Goal: Task Accomplishment & Management: Manage account settings

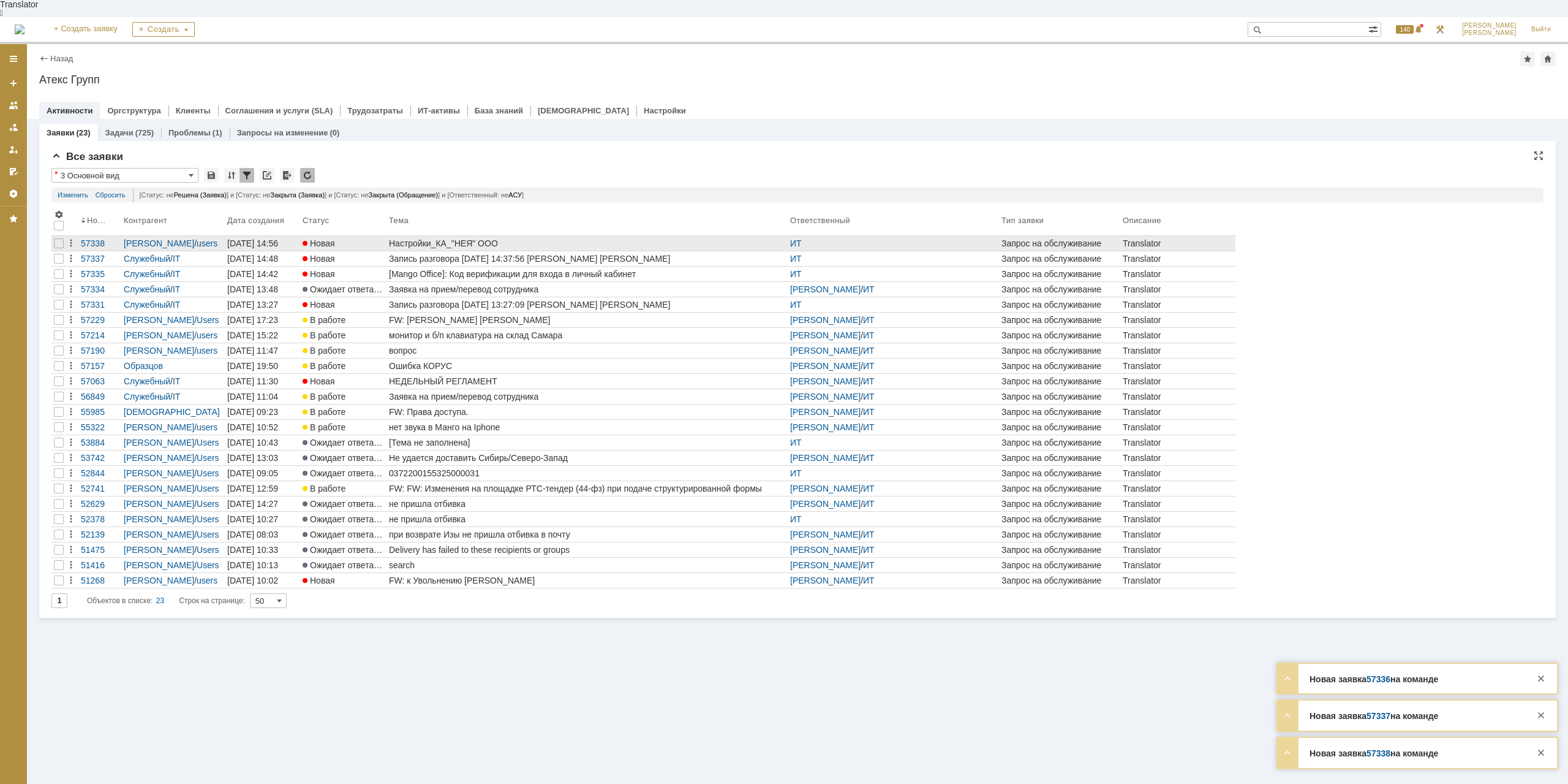
click at [458, 239] on div "Настройки_КА_"НЕЯ" ООО" at bounding box center [587, 243] width 396 height 10
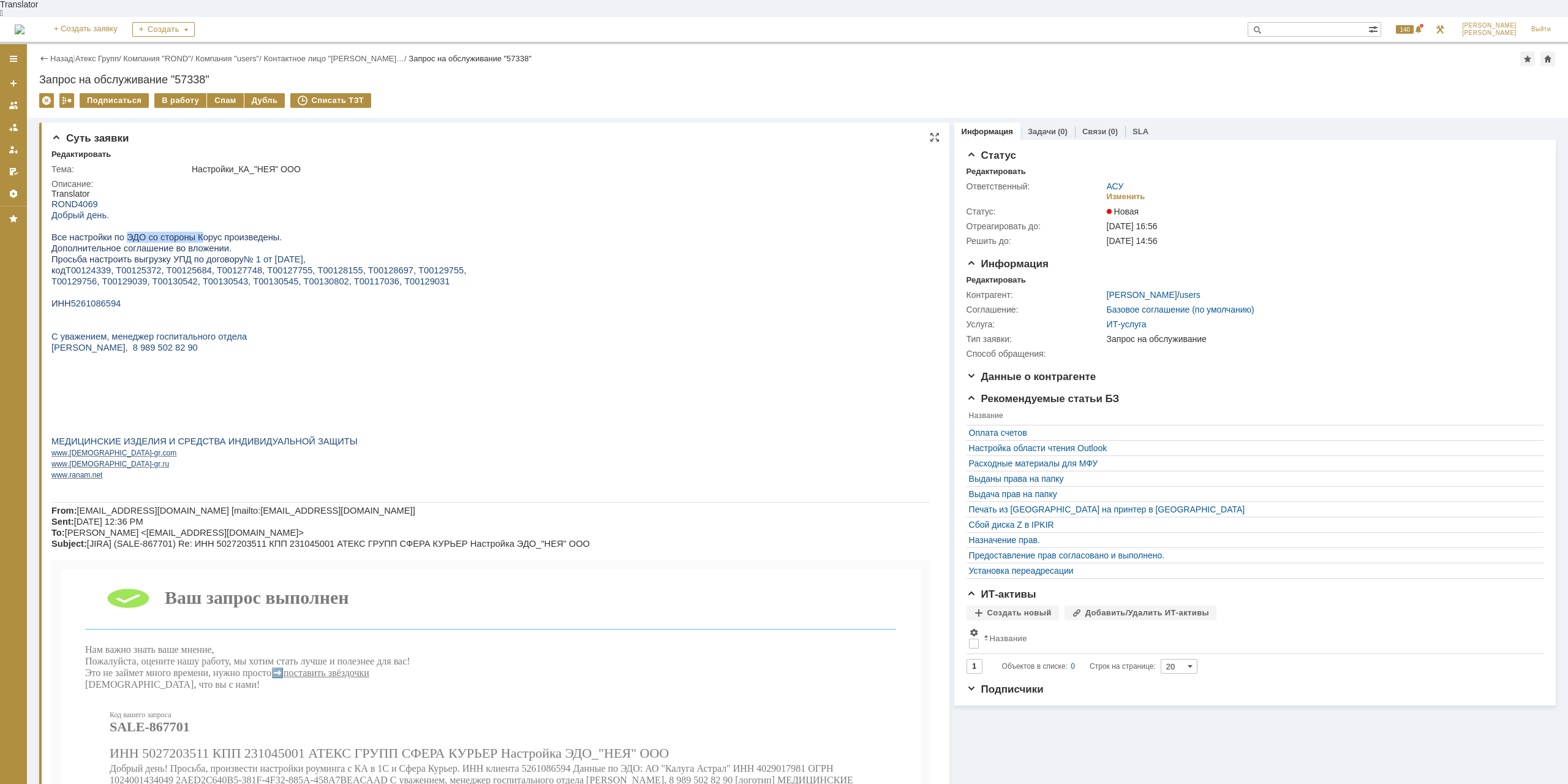
drag, startPoint x: 121, startPoint y: 227, endPoint x: 190, endPoint y: 230, distance: 69.1
click at [190, 232] on span "Все настройки по ЭДО со стороны Корус произведены." at bounding box center [166, 237] width 230 height 10
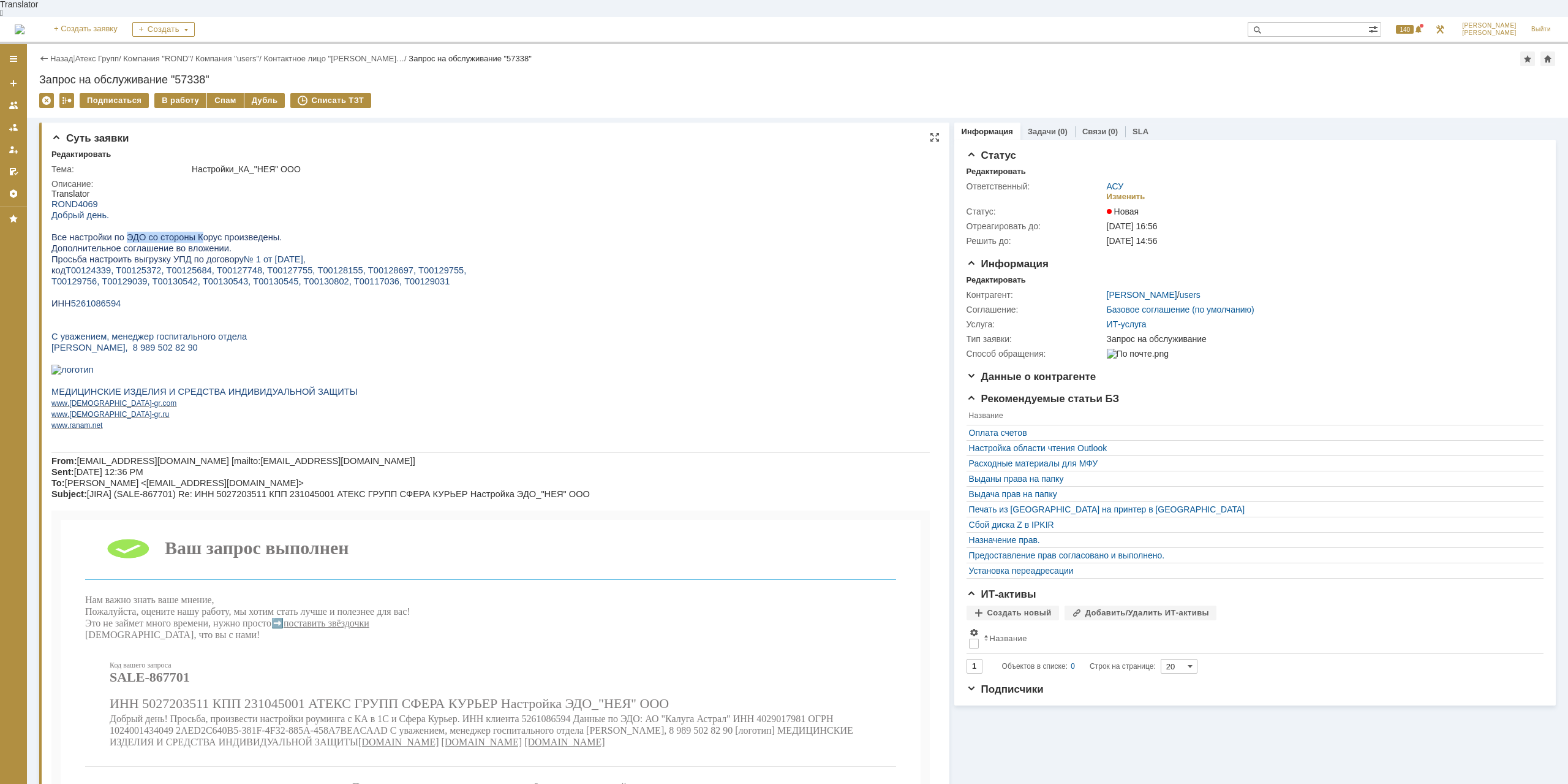
click at [190, 232] on span "Все настройки по ЭДО со стороны Корус произведены." at bounding box center [166, 237] width 230 height 10
click at [106, 54] on link "Атекс Групп" at bounding box center [97, 58] width 44 height 9
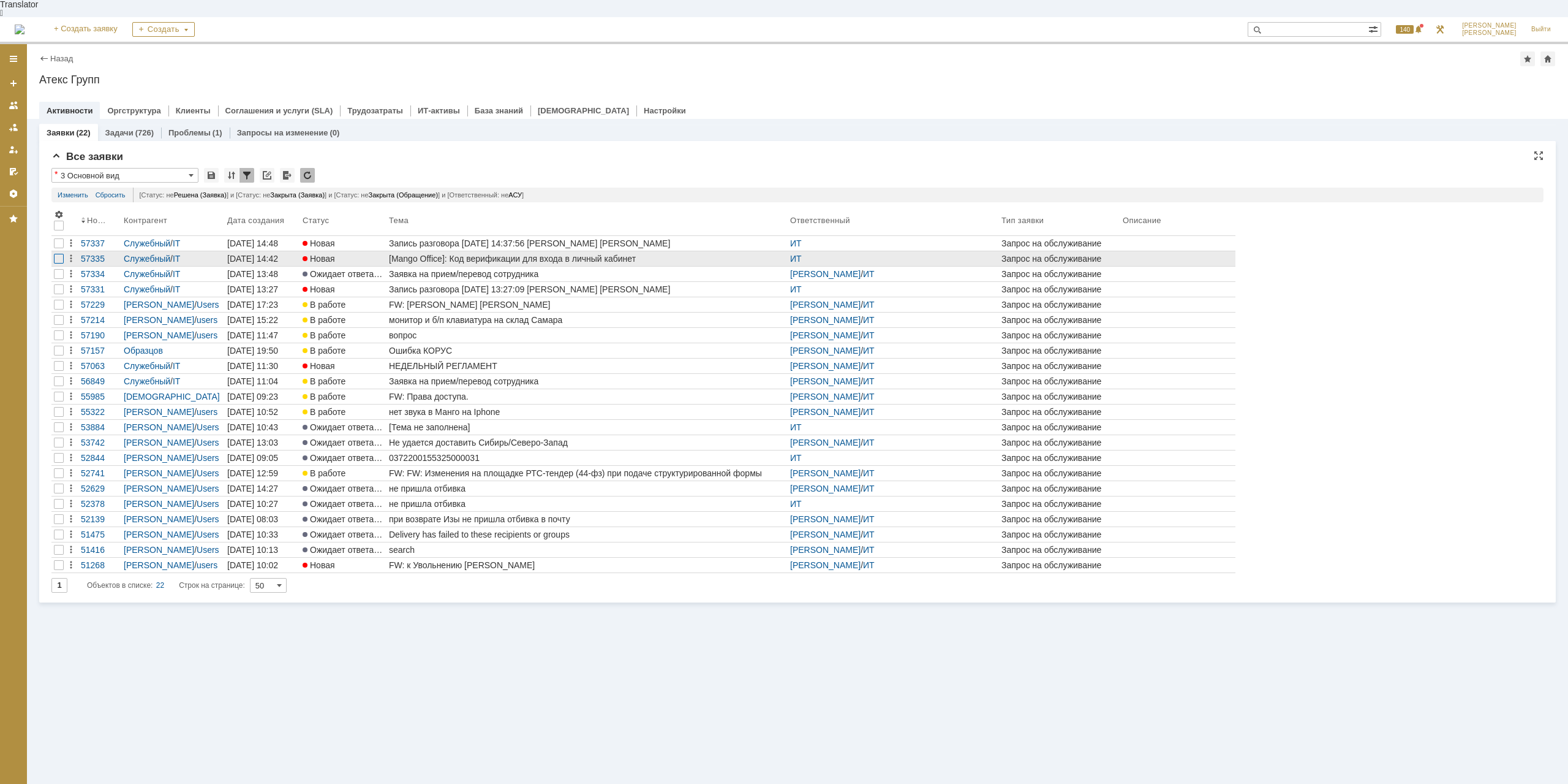
click at [54, 254] on div at bounding box center [59, 259] width 10 height 10
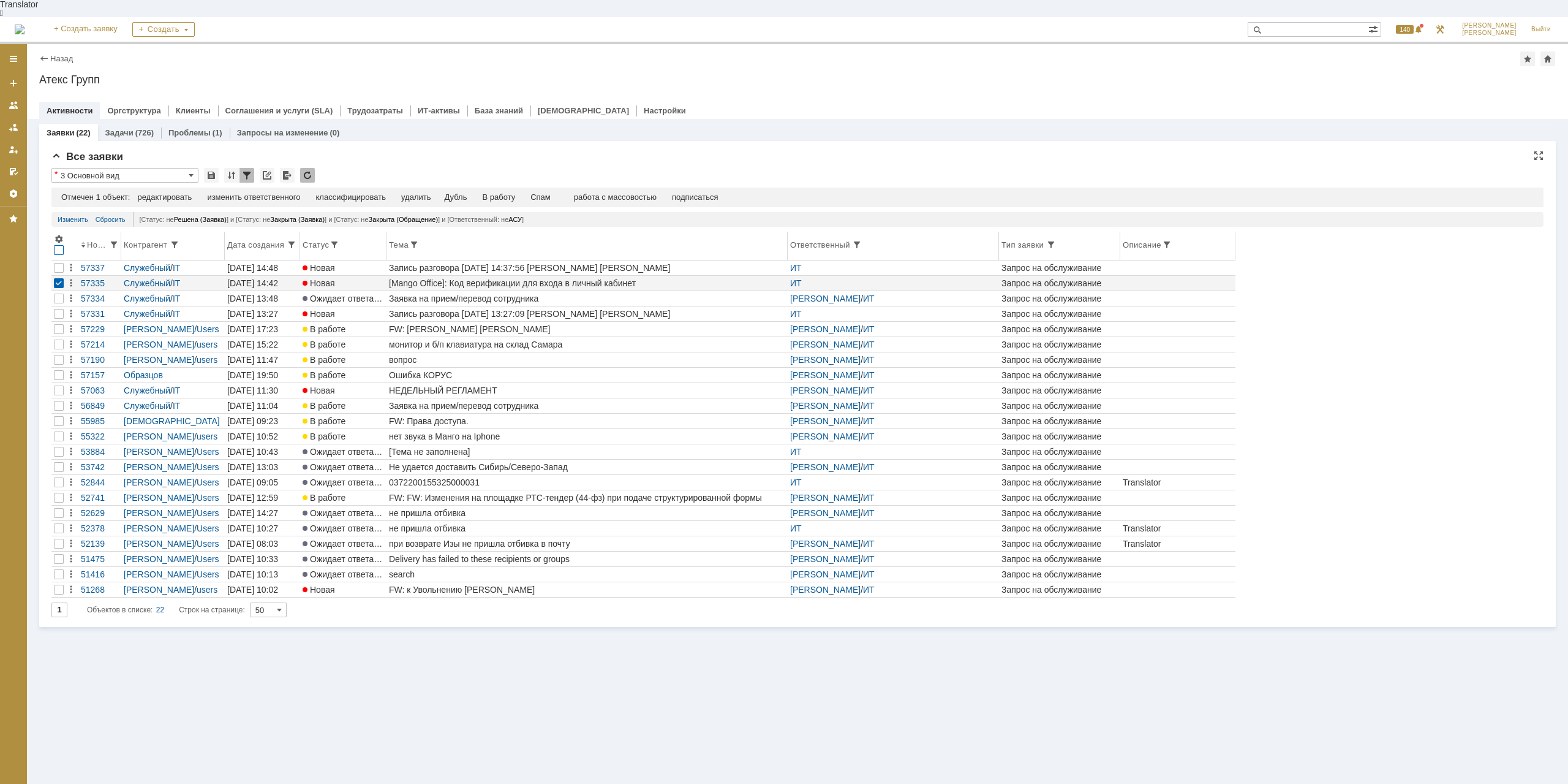
drag, startPoint x: 59, startPoint y: 232, endPoint x: 63, endPoint y: 255, distance: 23.3
click at [63, 255] on div at bounding box center [59, 250] width 10 height 10
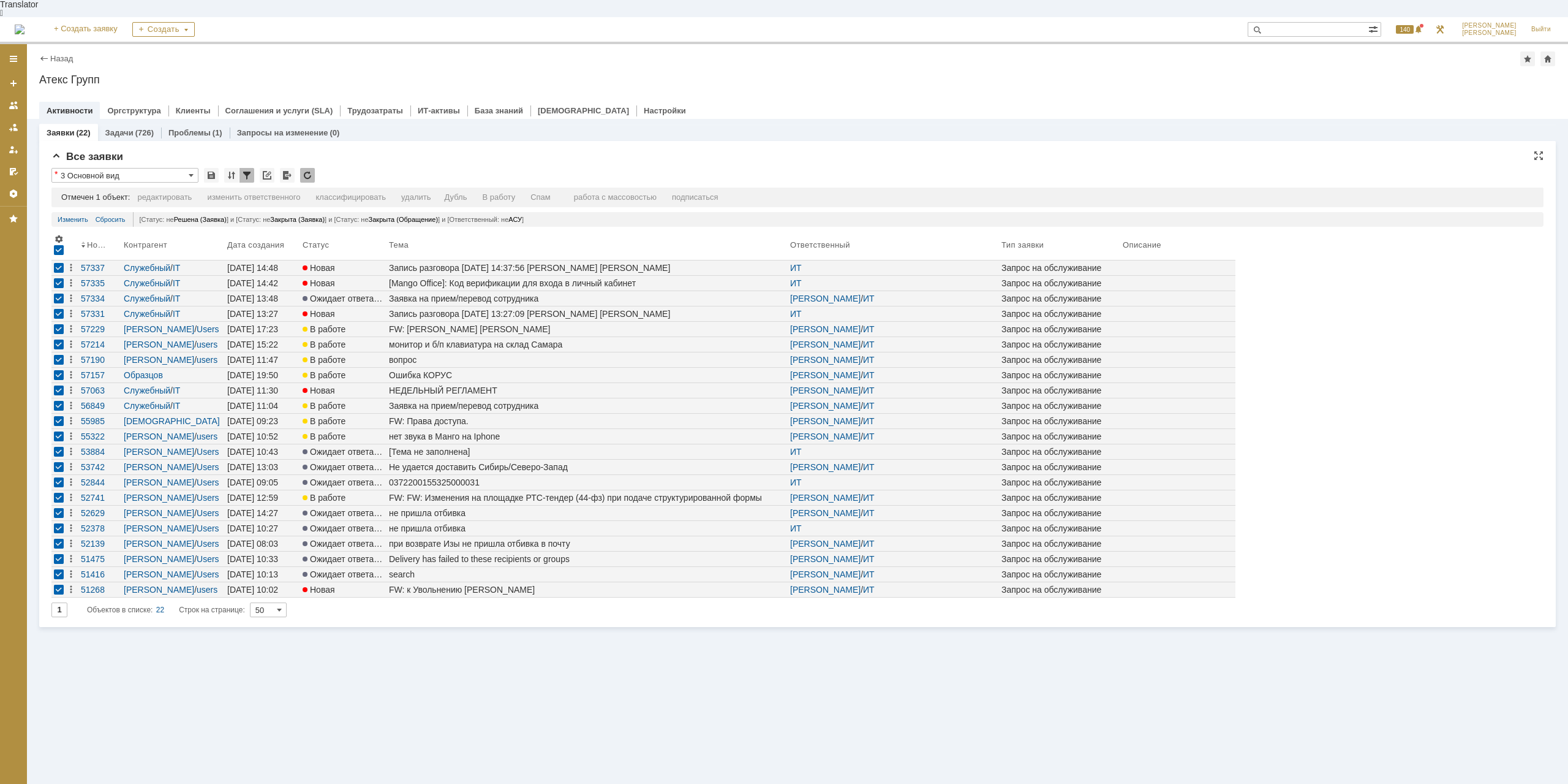
click at [61, 263] on div at bounding box center [59, 268] width 10 height 10
click at [56, 245] on div at bounding box center [59, 250] width 10 height 10
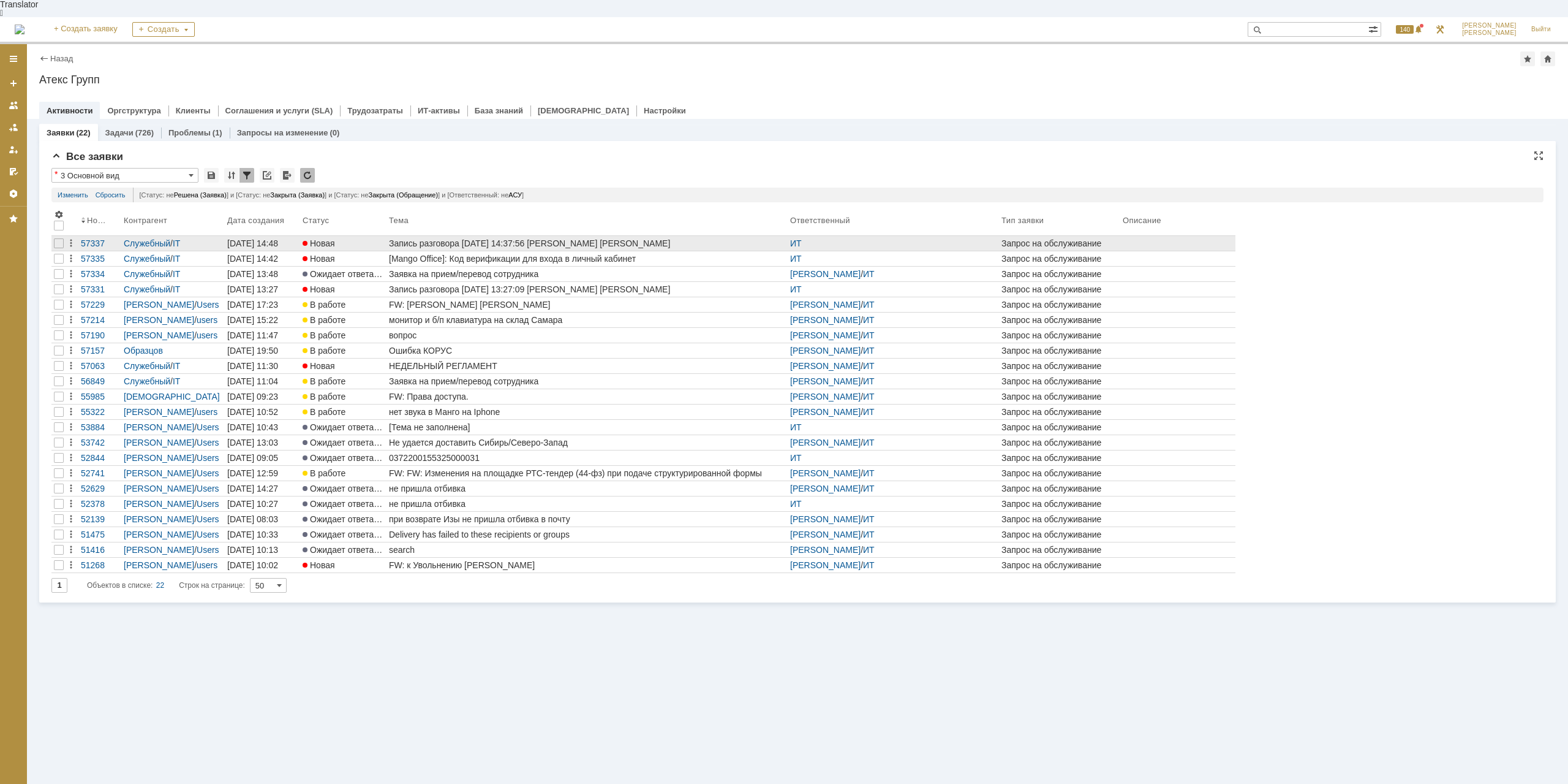
click at [53, 251] on div at bounding box center [58, 258] width 15 height 15
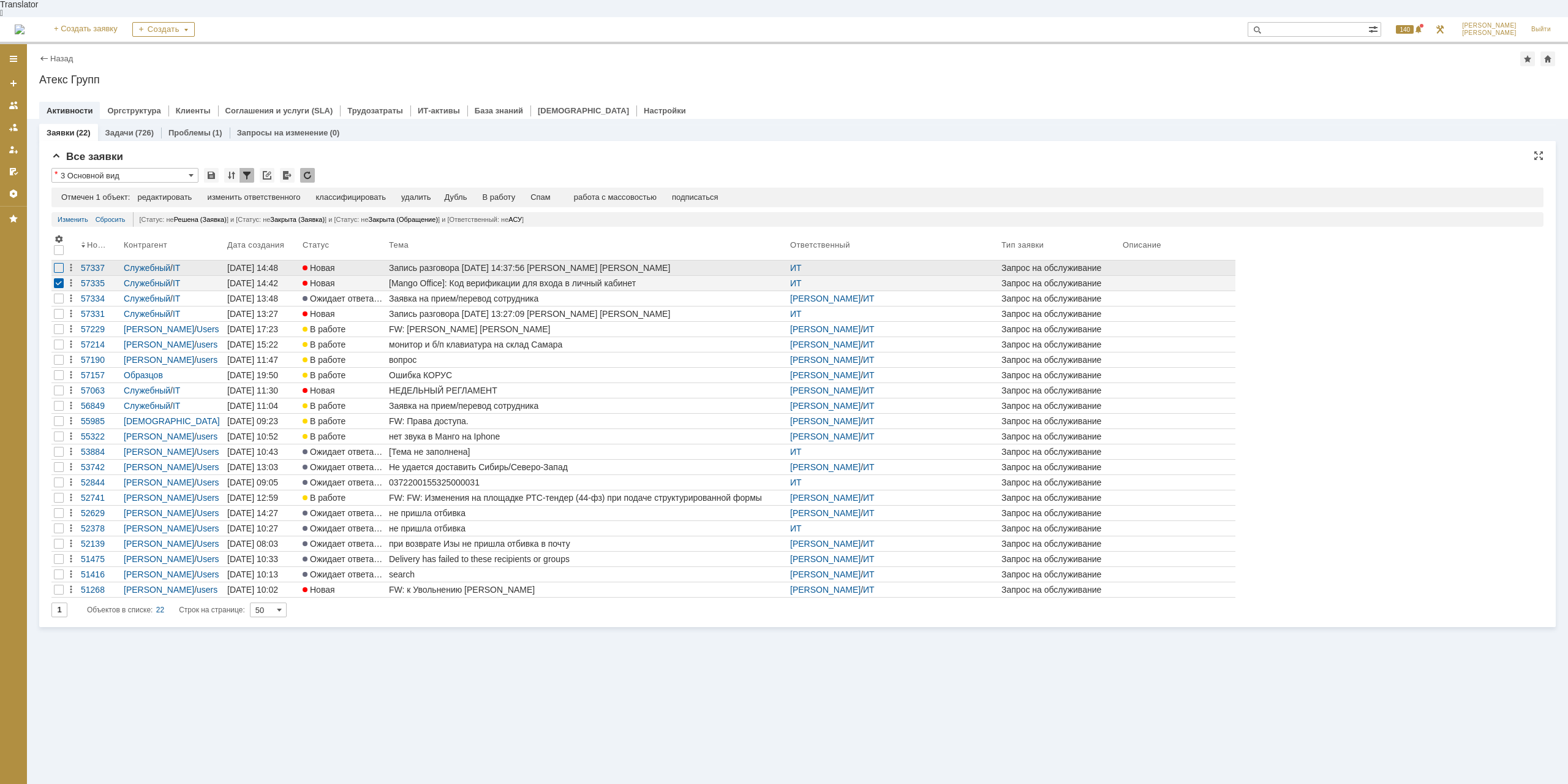
click at [59, 263] on div at bounding box center [59, 268] width 10 height 10
click at [526, 193] on div "Спам" at bounding box center [515, 198] width 20 height 10
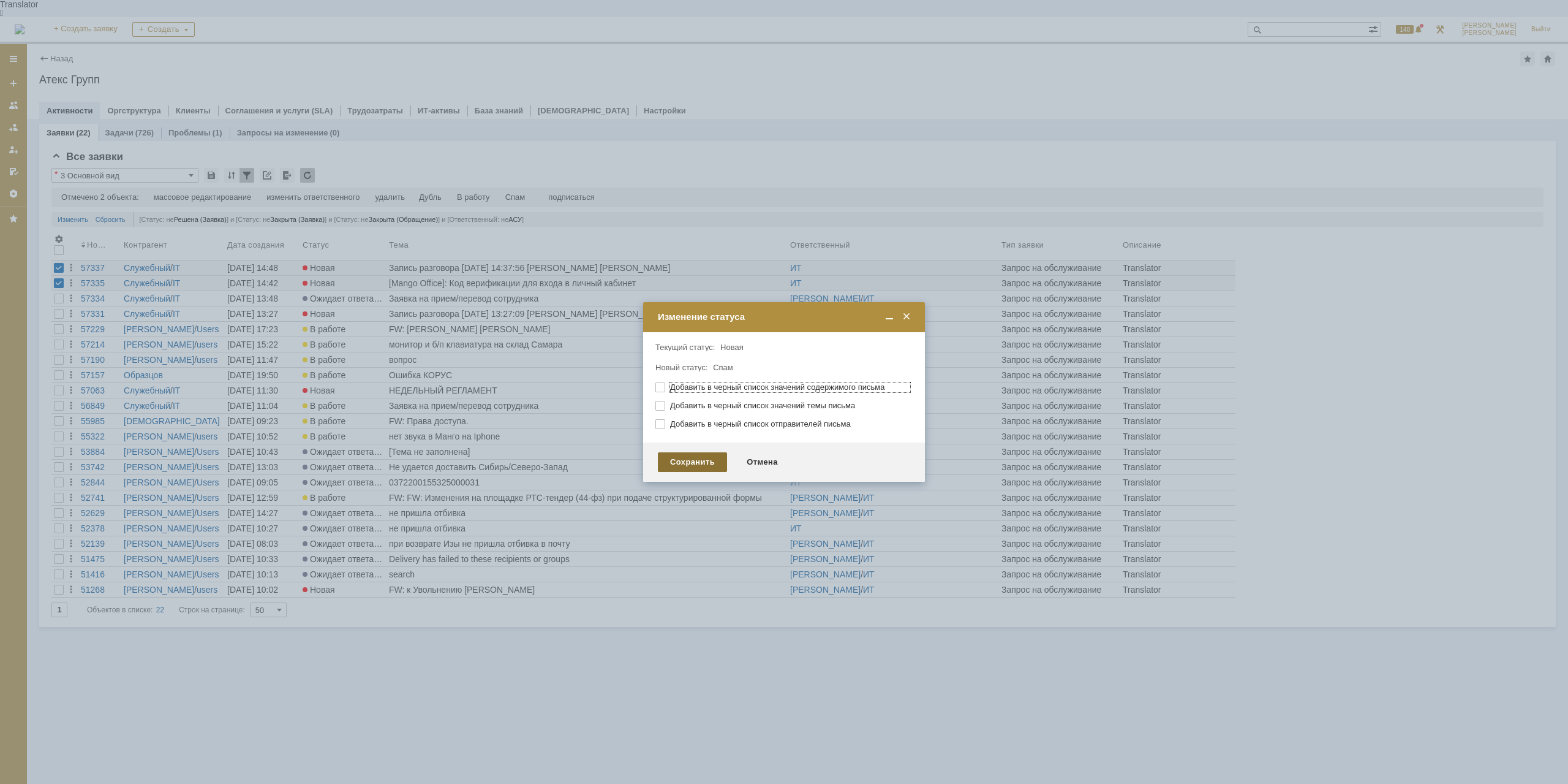
click at [706, 465] on div "Сохранить" at bounding box center [693, 462] width 70 height 19
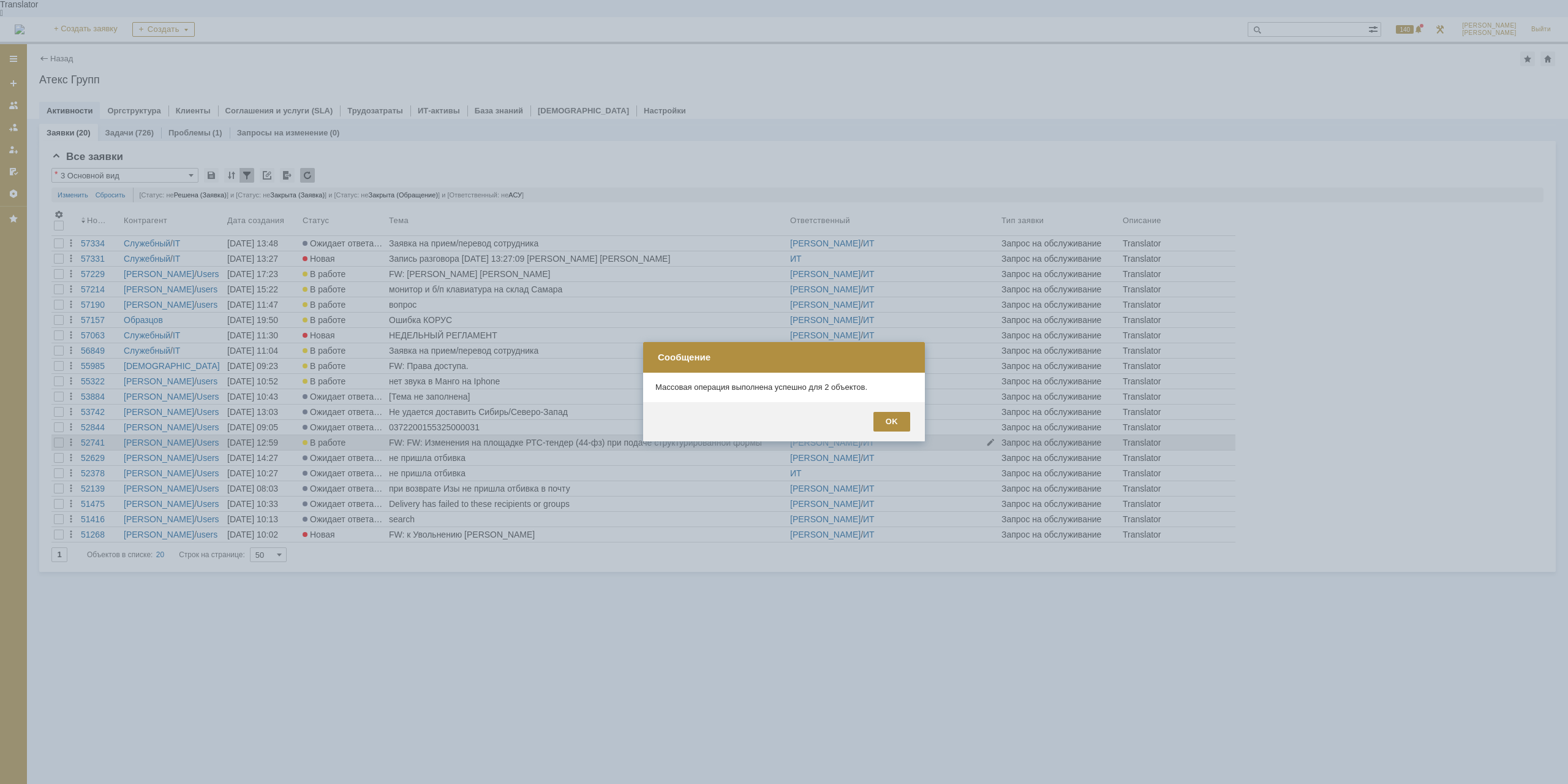
click at [903, 419] on div "OK" at bounding box center [891, 422] width 37 height 19
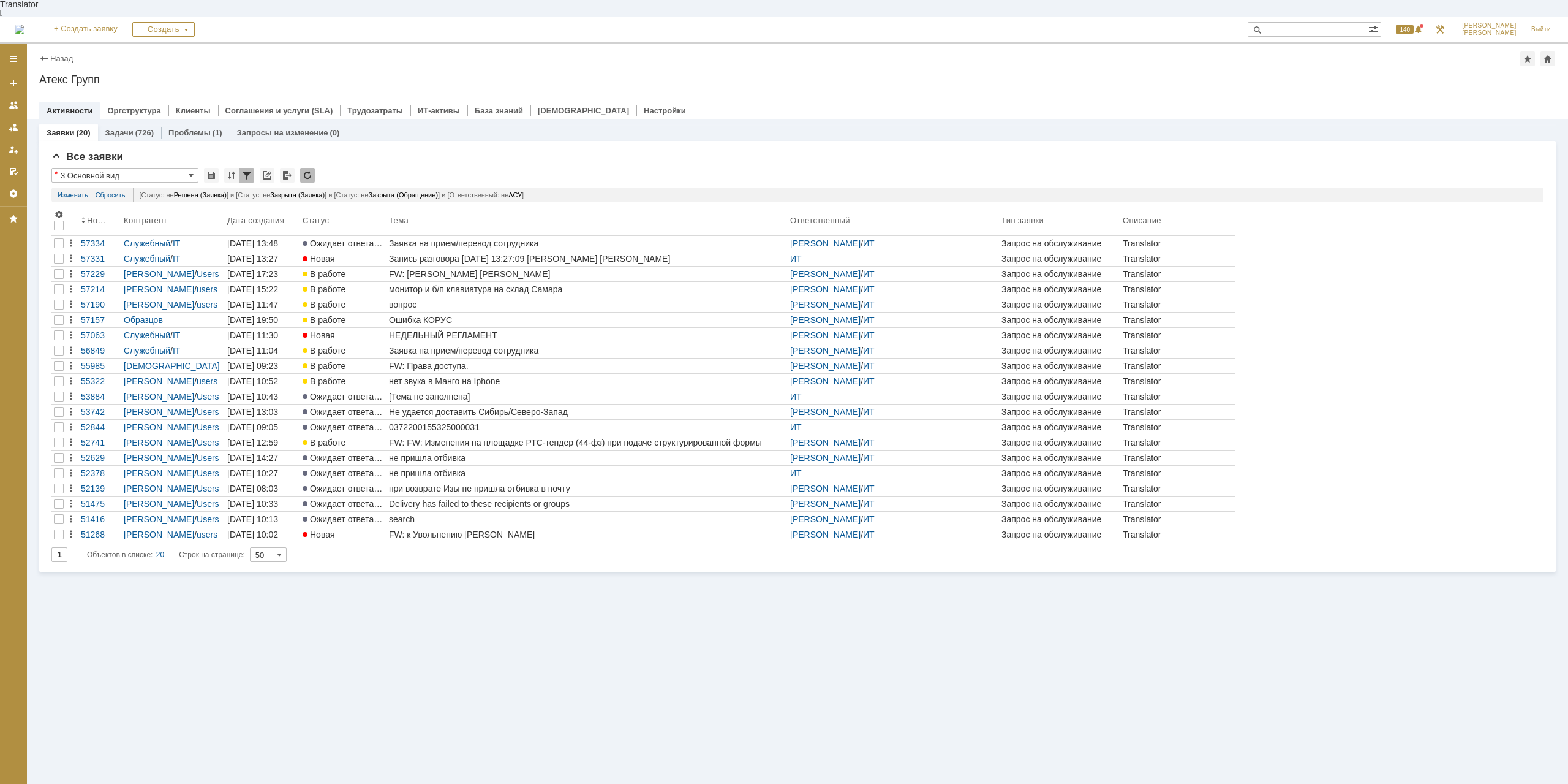
drag, startPoint x: 450, startPoint y: 589, endPoint x: 497, endPoint y: 594, distance: 47.3
click at [497, 594] on div "Заявки (20) Задачи (726) Проблемы (1) Запросы на изменение (0) Все заявки * 3 О…" at bounding box center [798, 460] width 1541 height 682
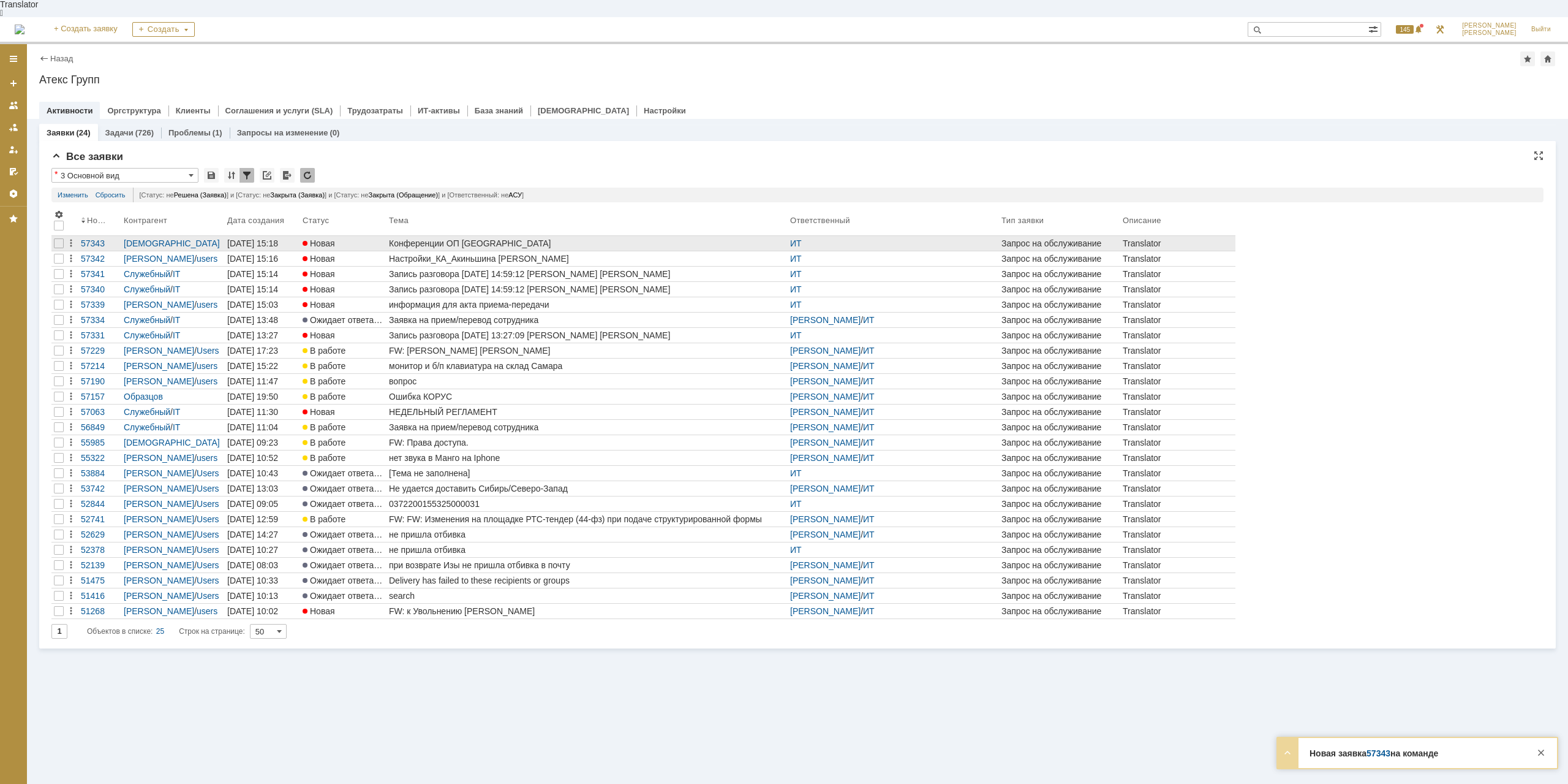
click at [482, 239] on div "Конференции ОП [GEOGRAPHIC_DATA]" at bounding box center [587, 243] width 396 height 10
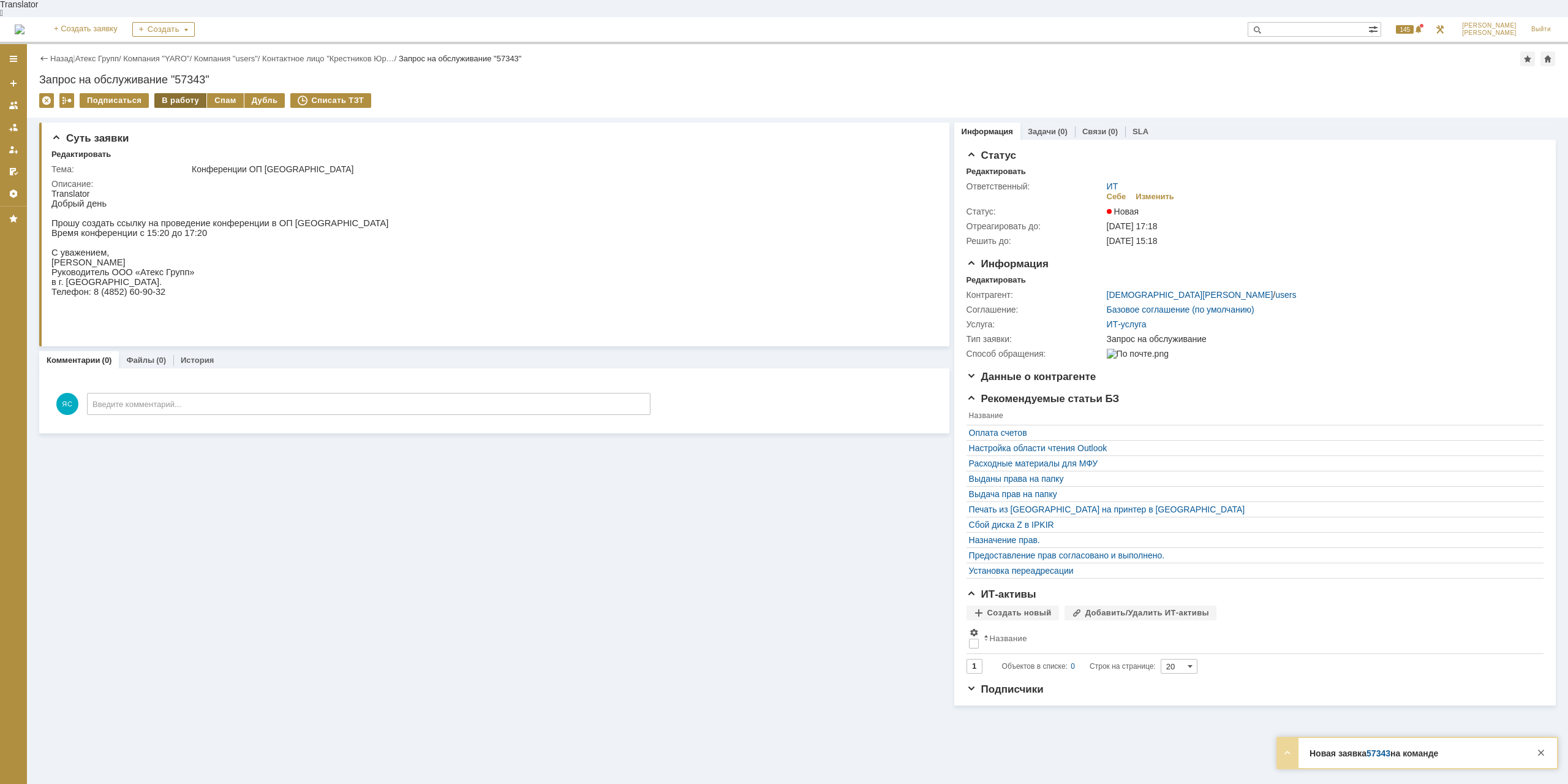
drag, startPoint x: 177, startPoint y: 84, endPoint x: 300, endPoint y: 79, distance: 123.1
click at [177, 93] on div "В работу" at bounding box center [180, 100] width 52 height 15
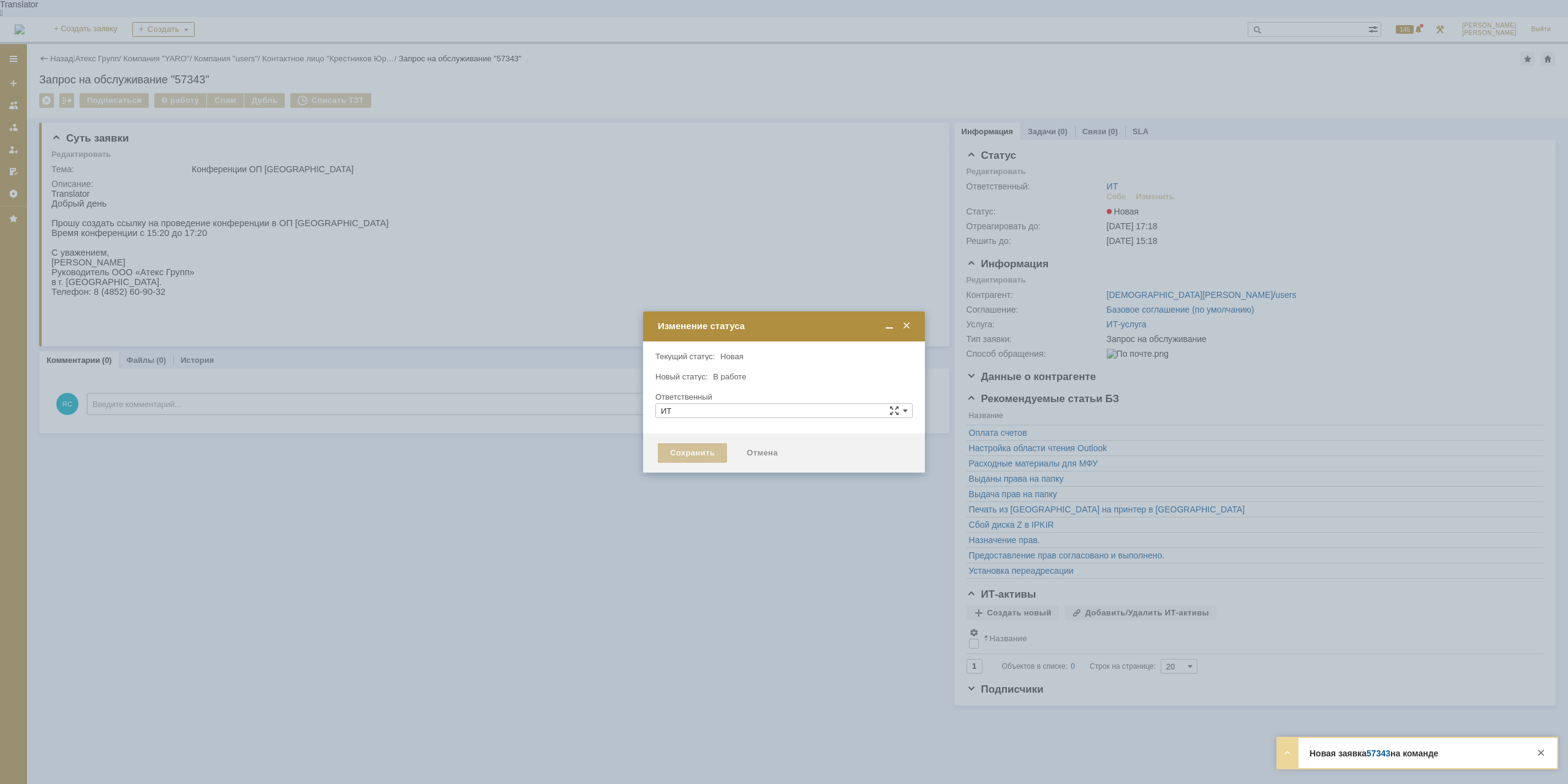
type input "[PERSON_NAME]"
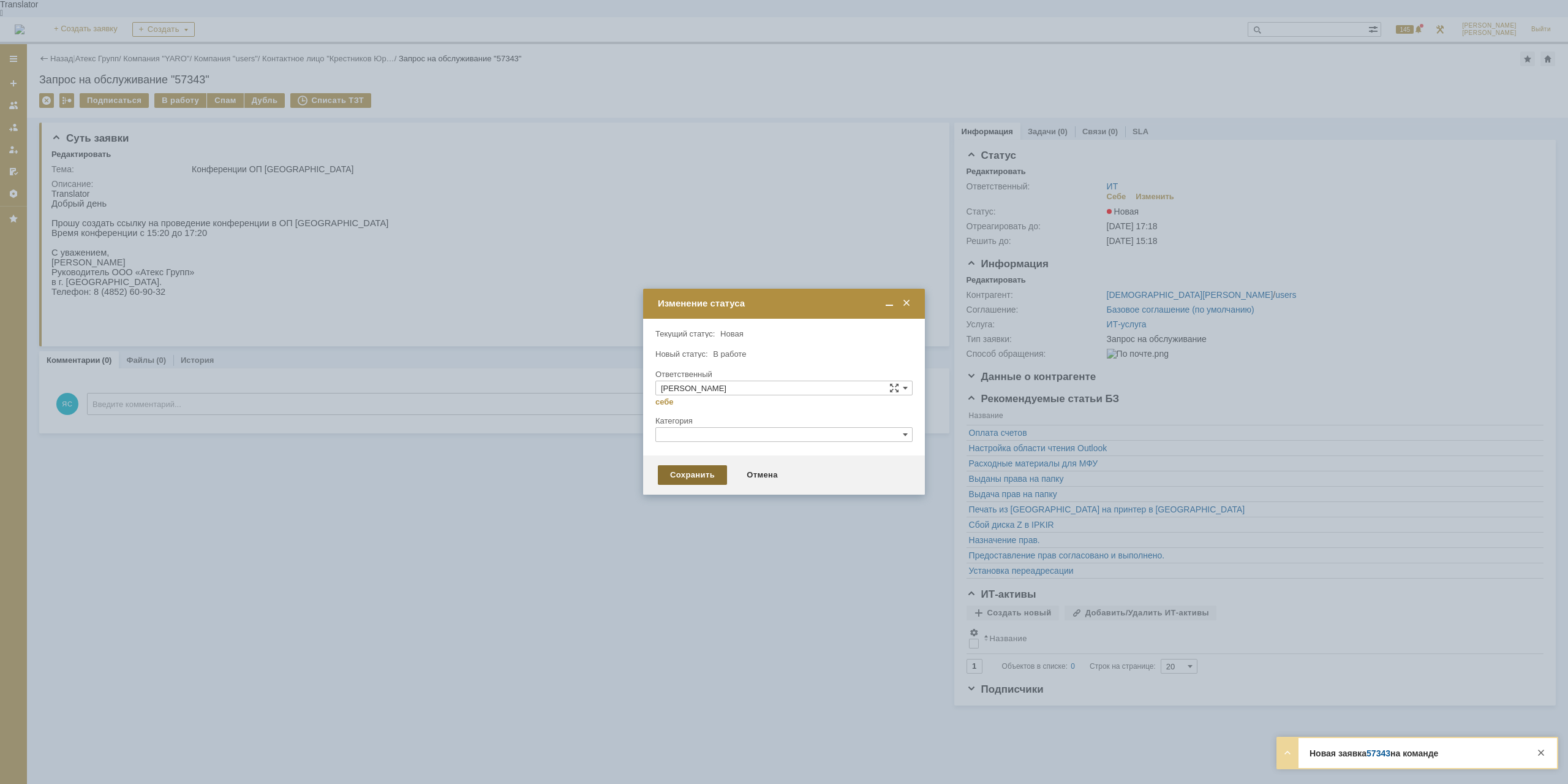
click at [693, 482] on div "Сохранить" at bounding box center [693, 475] width 70 height 19
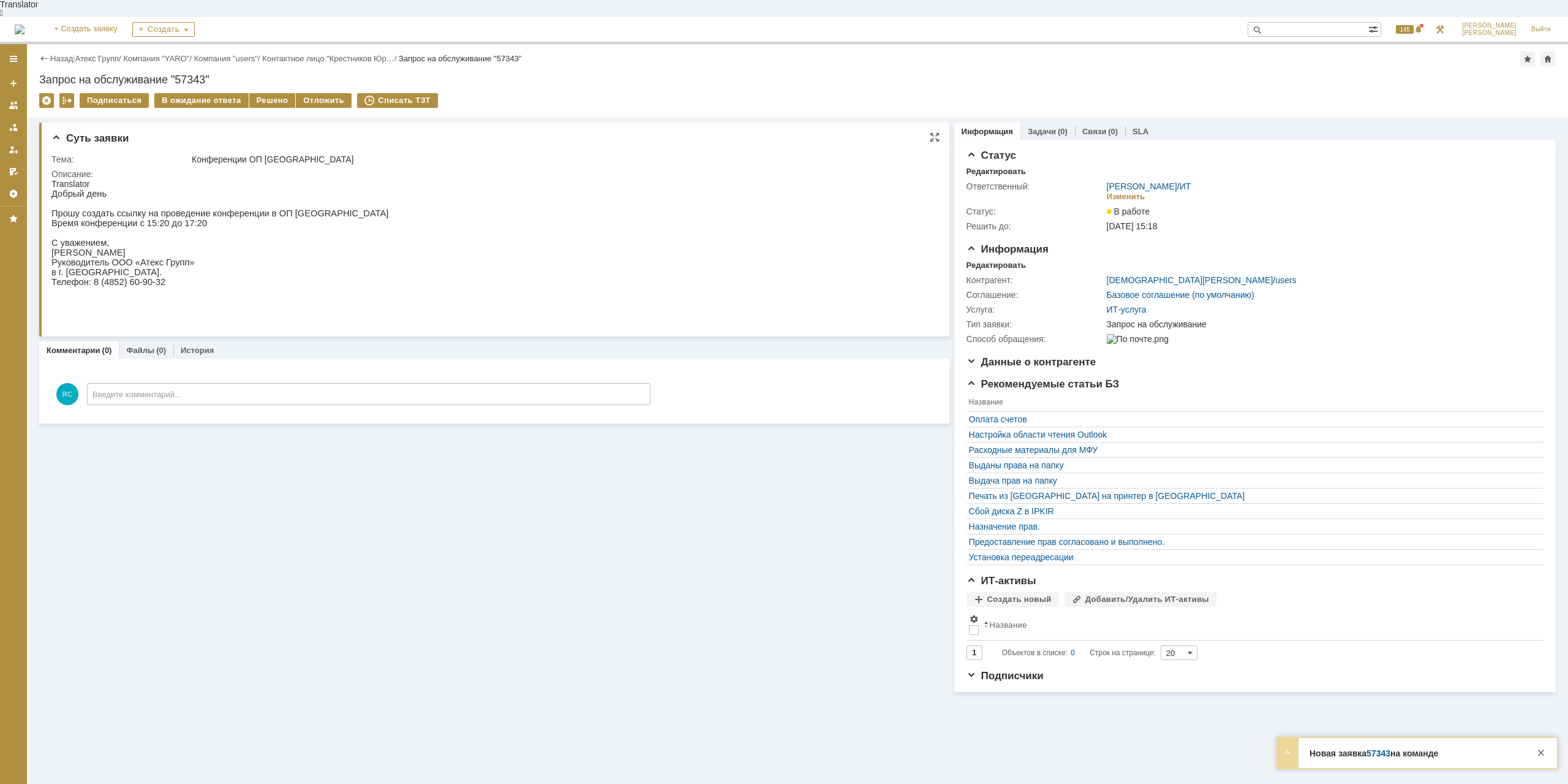
click at [268, 266] on div "Добрый день Прошу создать ссылку на проведение конференции в ОП Ярославль Время…" at bounding box center [220, 252] width 337 height 127
drag, startPoint x: 191, startPoint y: 141, endPoint x: 324, endPoint y: 145, distance: 133.1
click at [315, 152] on td "Конференции ОП [GEOGRAPHIC_DATA]" at bounding box center [560, 159] width 741 height 15
drag, startPoint x: 312, startPoint y: 142, endPoint x: 191, endPoint y: 144, distance: 121.0
click at [191, 152] on td "Конференции ОП [GEOGRAPHIC_DATA]" at bounding box center [560, 159] width 741 height 15
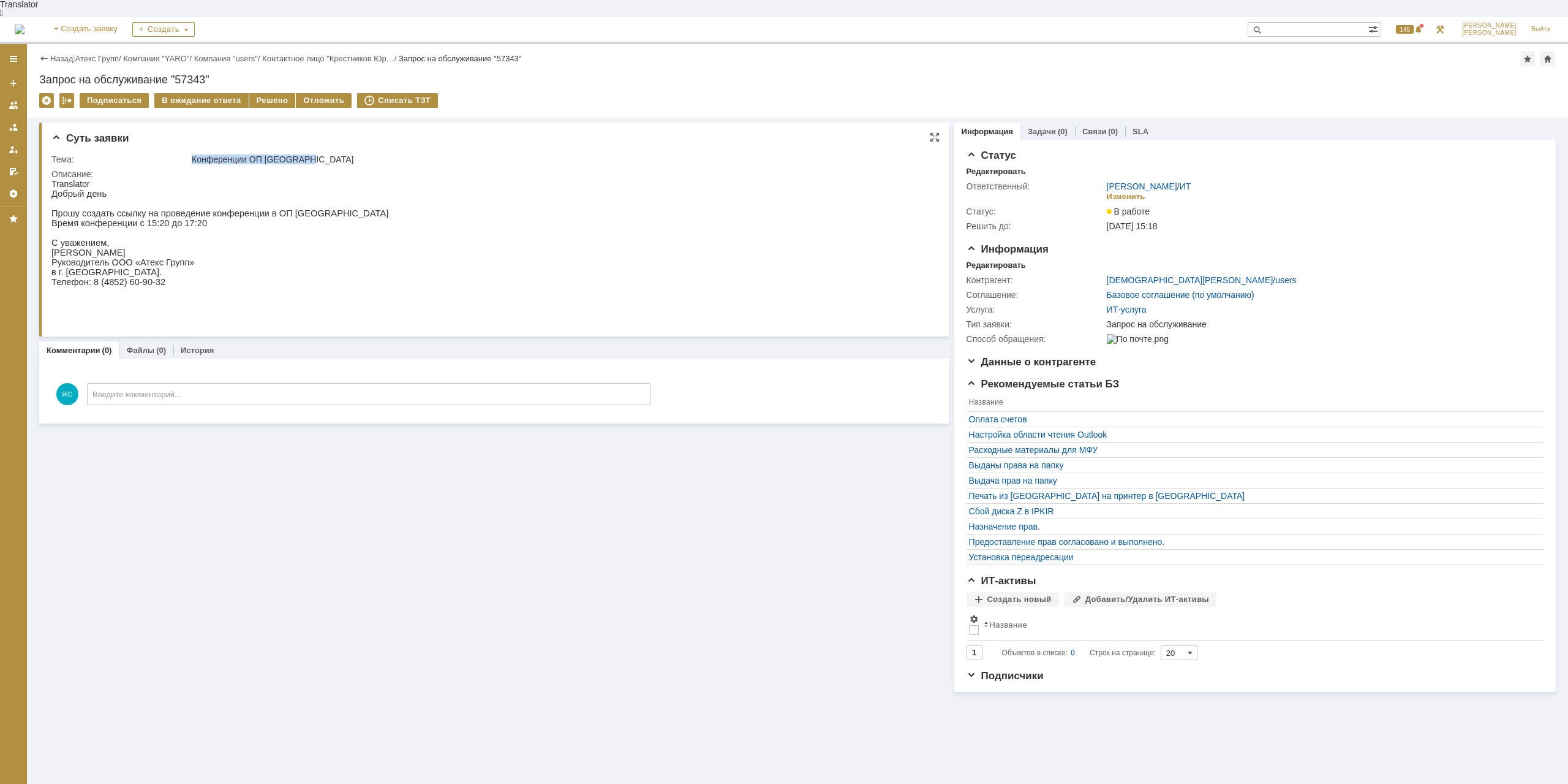
copy div "Конференции ОП [GEOGRAPHIC_DATA]"
click at [234, 228] on p at bounding box center [220, 233] width 337 height 10
click at [148, 254] on p "[PERSON_NAME]" at bounding box center [220, 253] width 337 height 10
click at [264, 93] on div "Решено" at bounding box center [273, 100] width 47 height 15
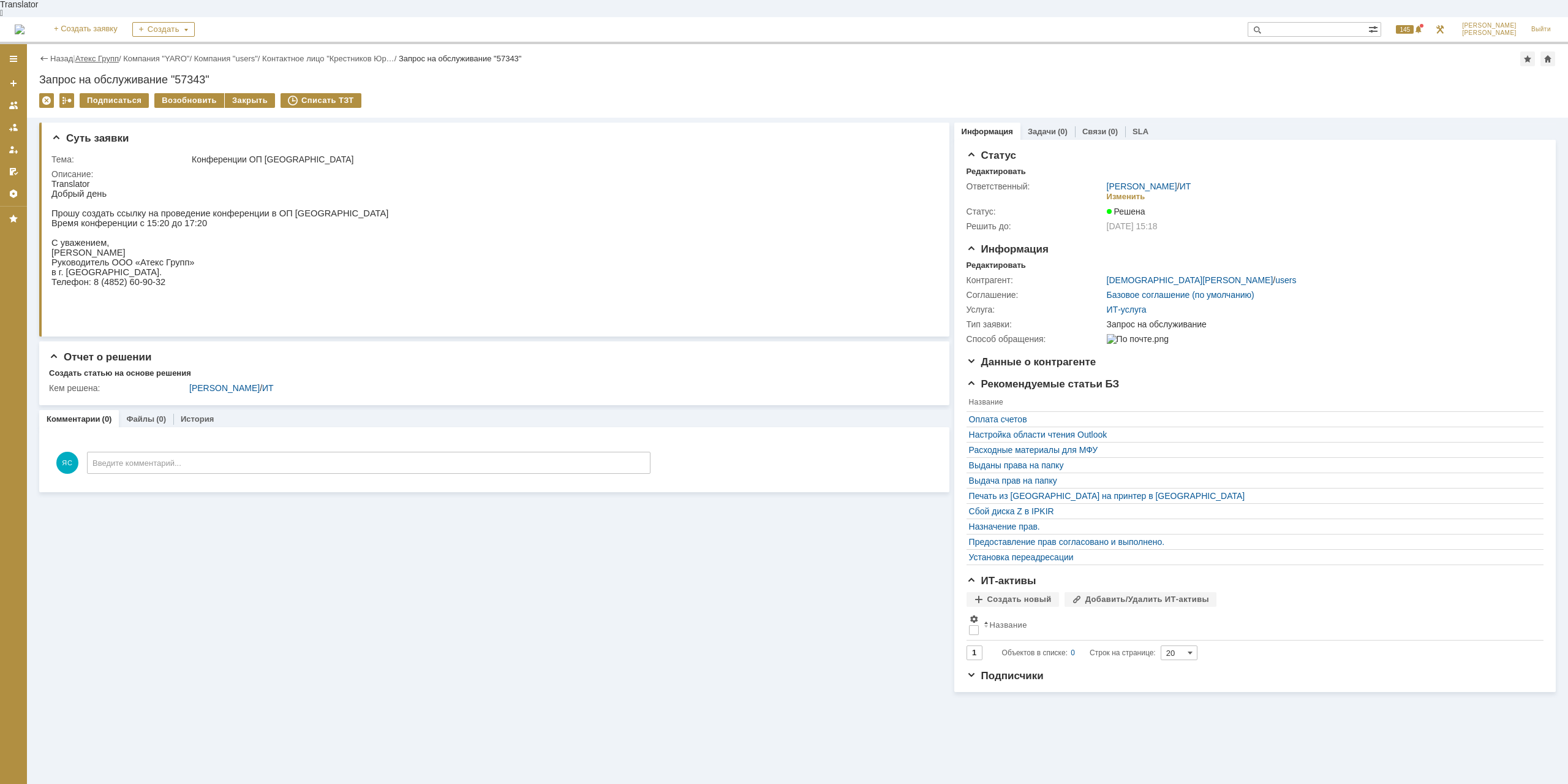
click at [100, 54] on link "Атекс Групп" at bounding box center [97, 58] width 44 height 9
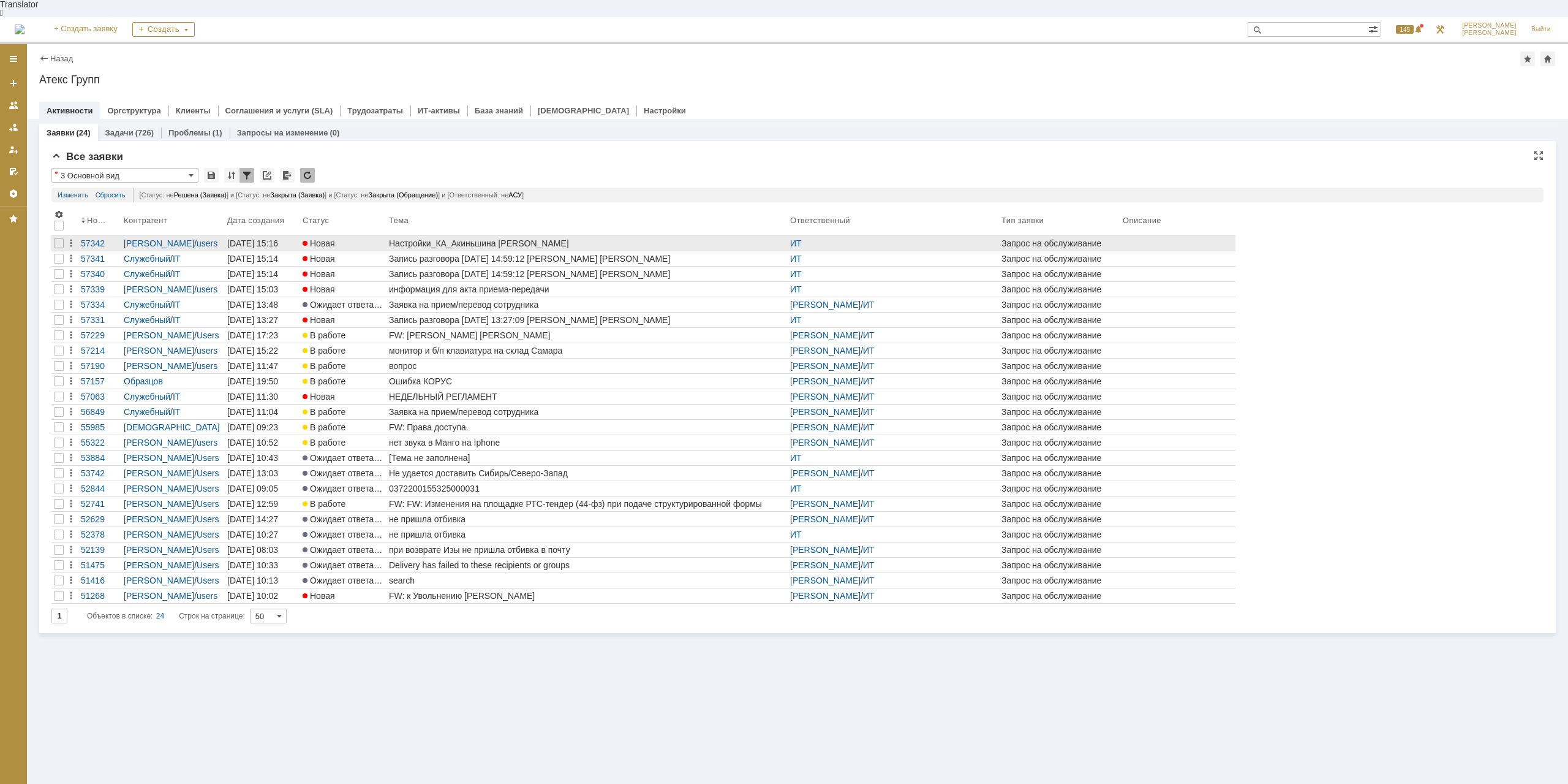
click at [494, 239] on div "Настройки_КА_Акиньшина [PERSON_NAME]" at bounding box center [587, 243] width 396 height 10
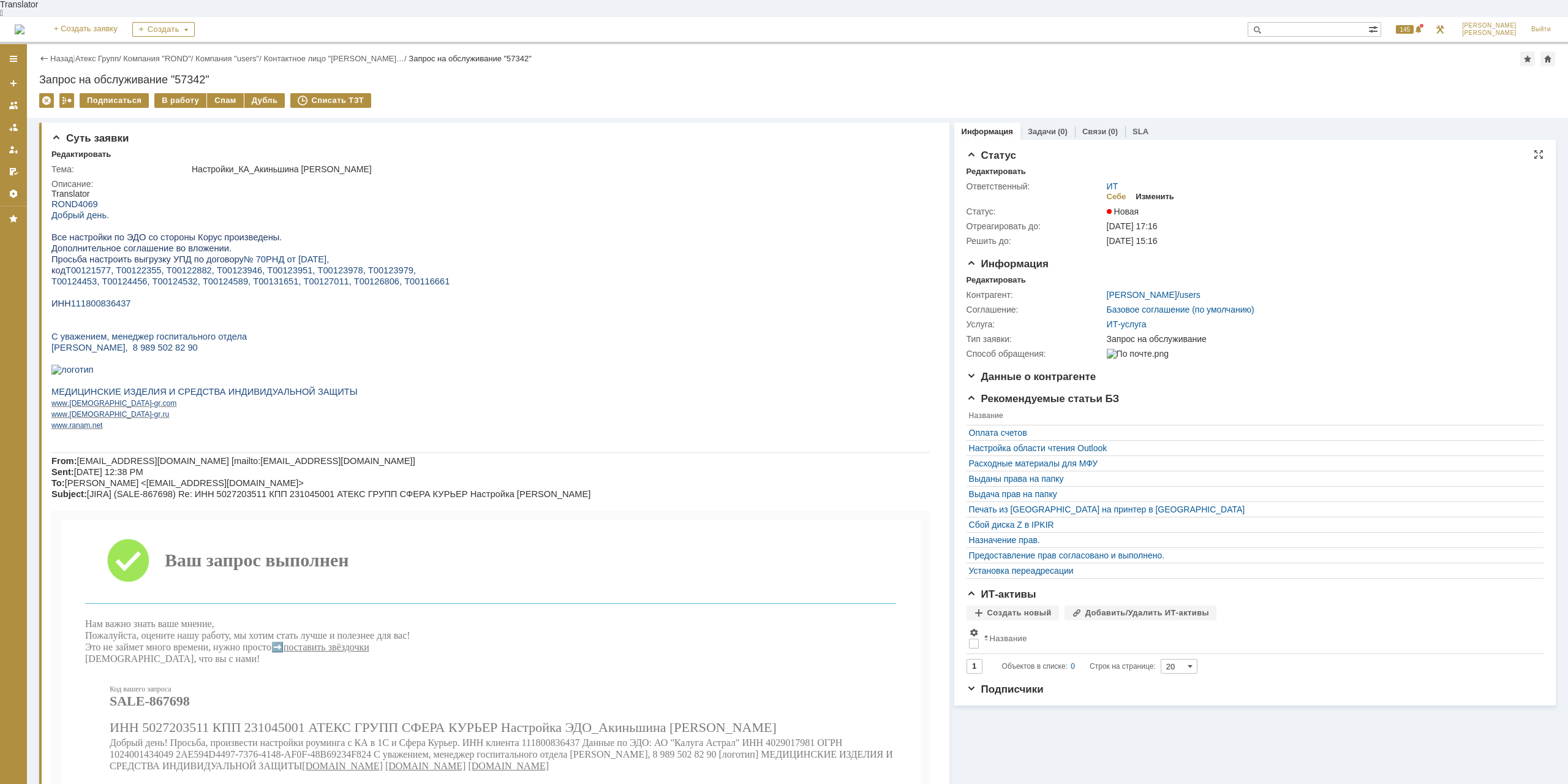
click at [1162, 192] on div "Изменить" at bounding box center [1154, 197] width 38 height 10
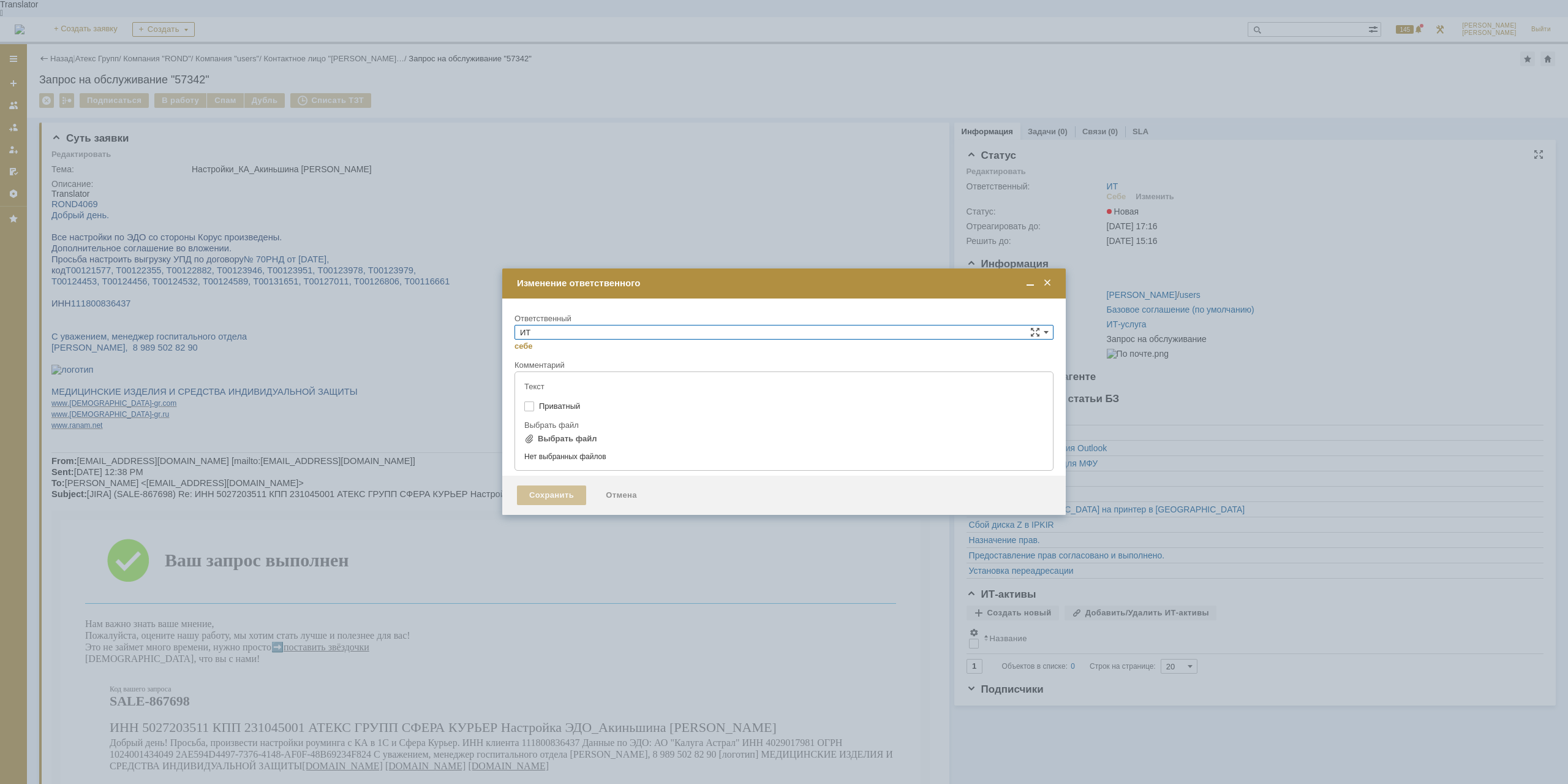
type input "[не указано]"
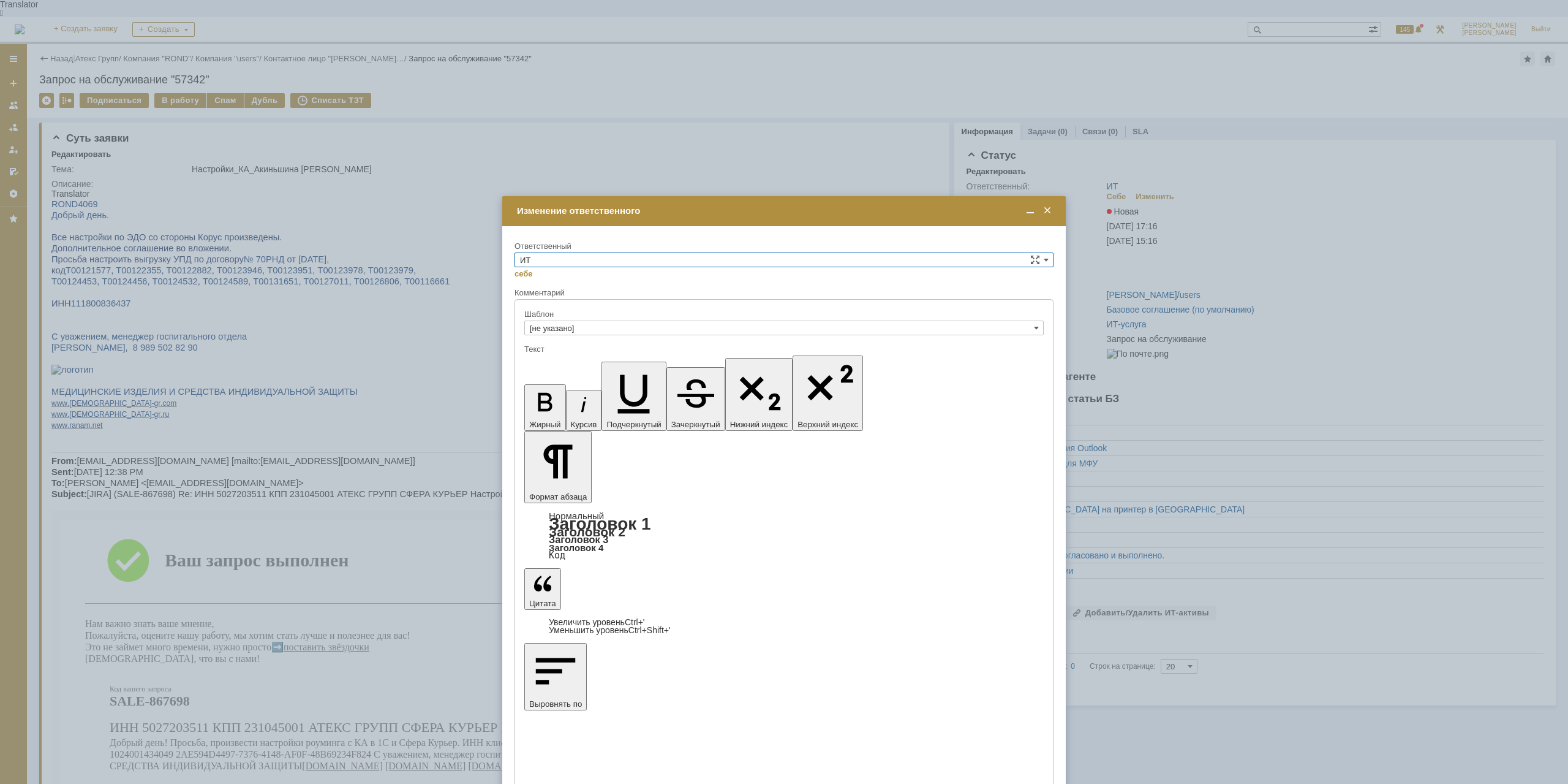
click at [659, 260] on input "ИТ" at bounding box center [784, 259] width 539 height 15
click at [560, 359] on span "АСУ" at bounding box center [784, 362] width 528 height 10
type input "АСУ"
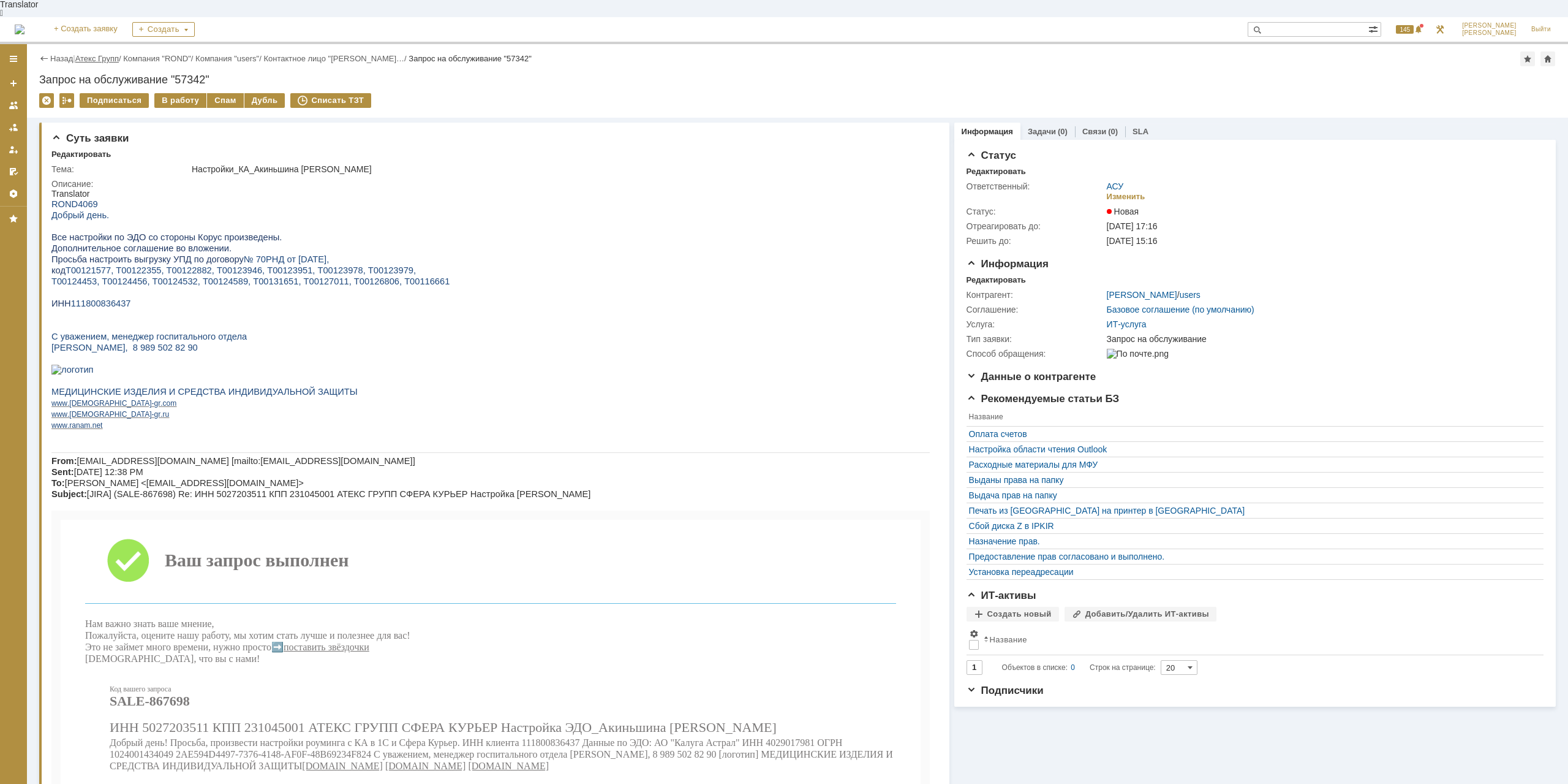
click at [115, 54] on link "Атекс Групп" at bounding box center [97, 58] width 44 height 9
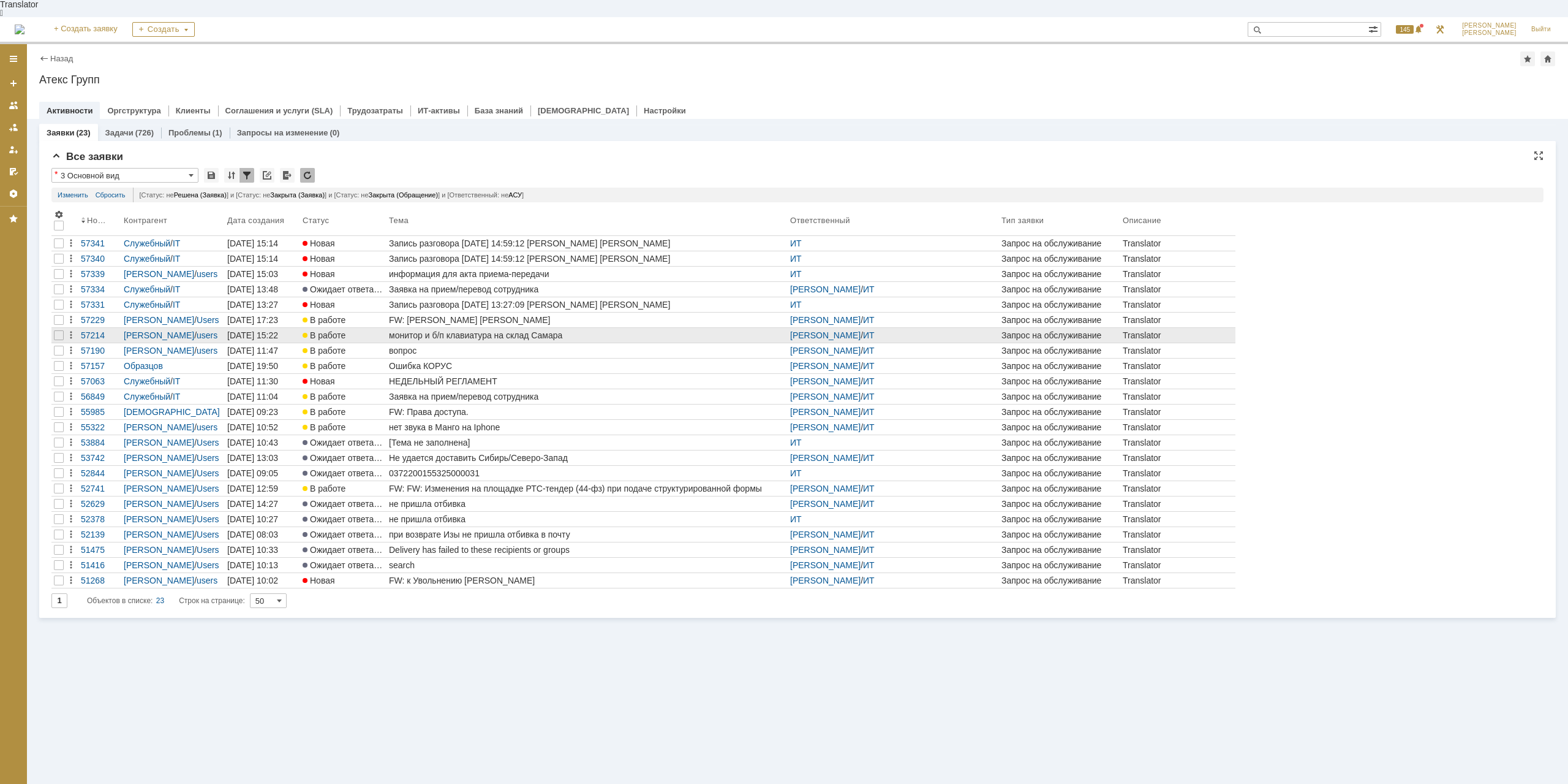
click at [460, 330] on div "монитор и б/п клавиатура на склад Самара" at bounding box center [587, 335] width 396 height 10
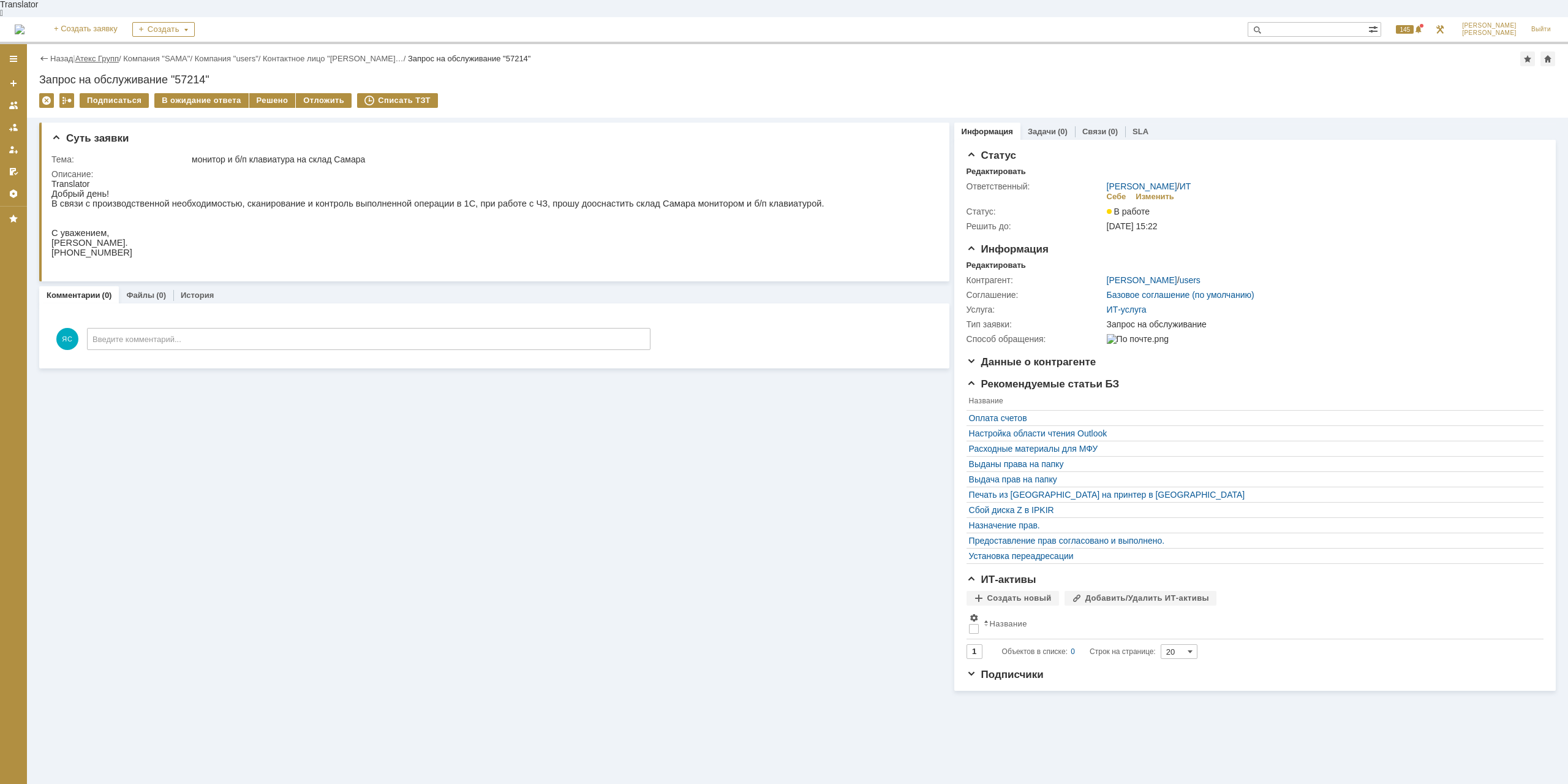
click at [97, 54] on link "Атекс Групп" at bounding box center [97, 58] width 44 height 9
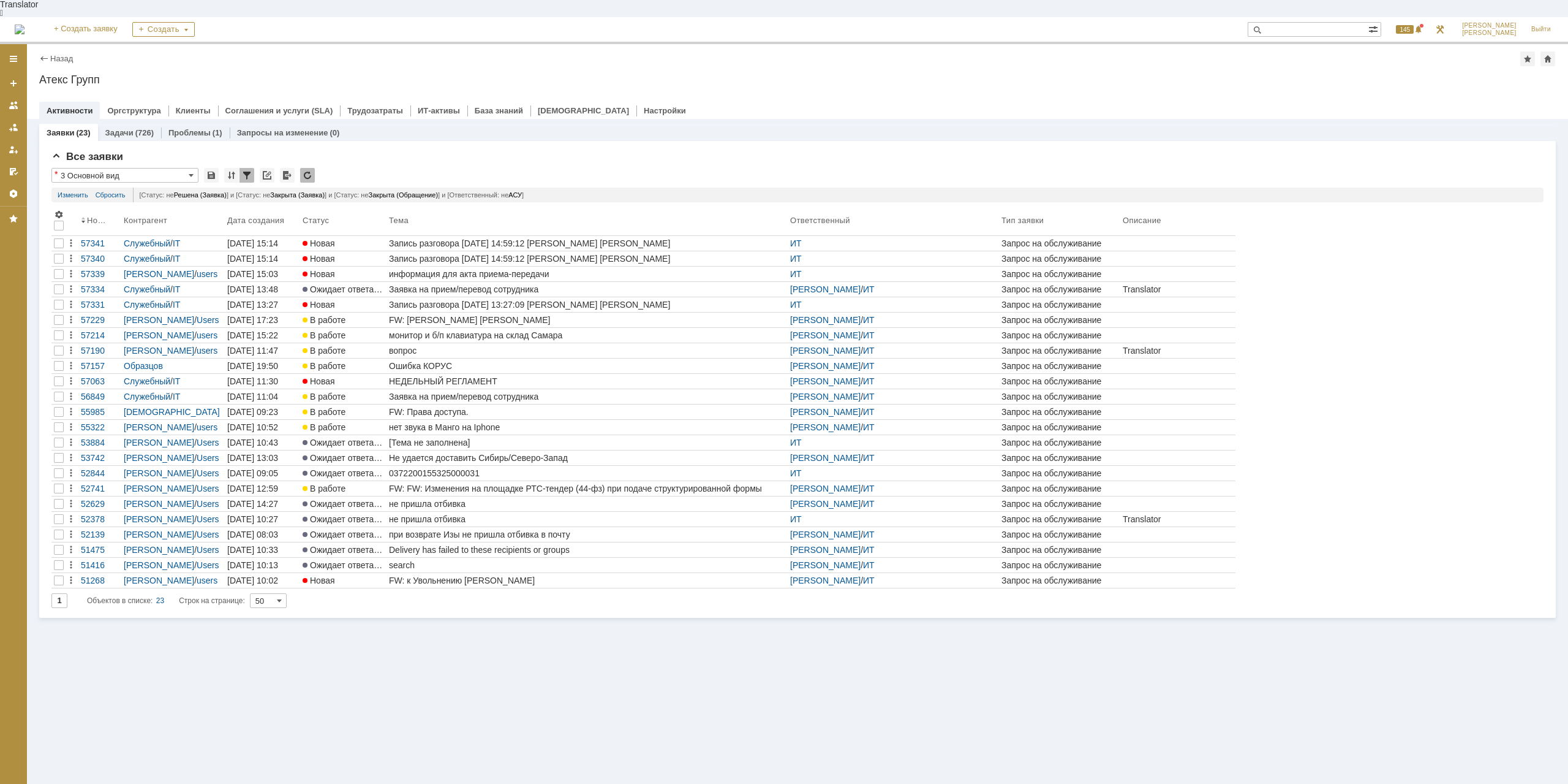
click at [448, 315] on div "FW: [PERSON_NAME] [PERSON_NAME]" at bounding box center [587, 320] width 396 height 10
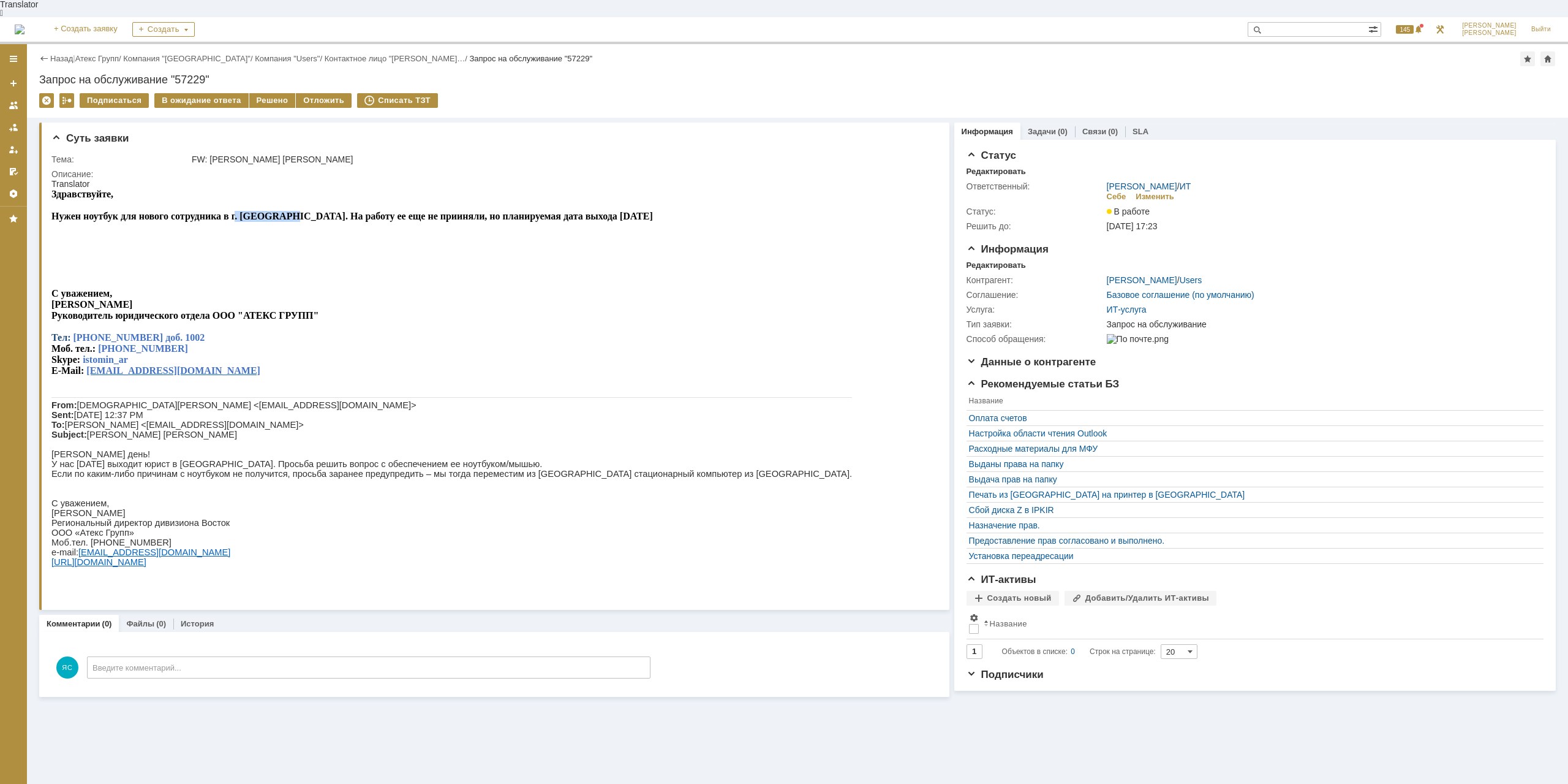
drag, startPoint x: 234, startPoint y: 208, endPoint x: 284, endPoint y: 209, distance: 50.0
click at [284, 211] on span "Нужен ноутбук для нового сотрудника в г. [GEOGRAPHIC_DATA]. На работу ее еще не…" at bounding box center [352, 216] width 601 height 10
click at [283, 211] on span "Нужен ноутбук для нового сотрудника в г. [GEOGRAPHIC_DATA]. На работу ее еще не…" at bounding box center [352, 216] width 601 height 10
drag, startPoint x: 203, startPoint y: 311, endPoint x: 234, endPoint y: 311, distance: 31.0
click at [234, 311] on span "Руководитель юридического отдела ООО "АТЕКС ГРУПП"" at bounding box center [185, 315] width 267 height 10
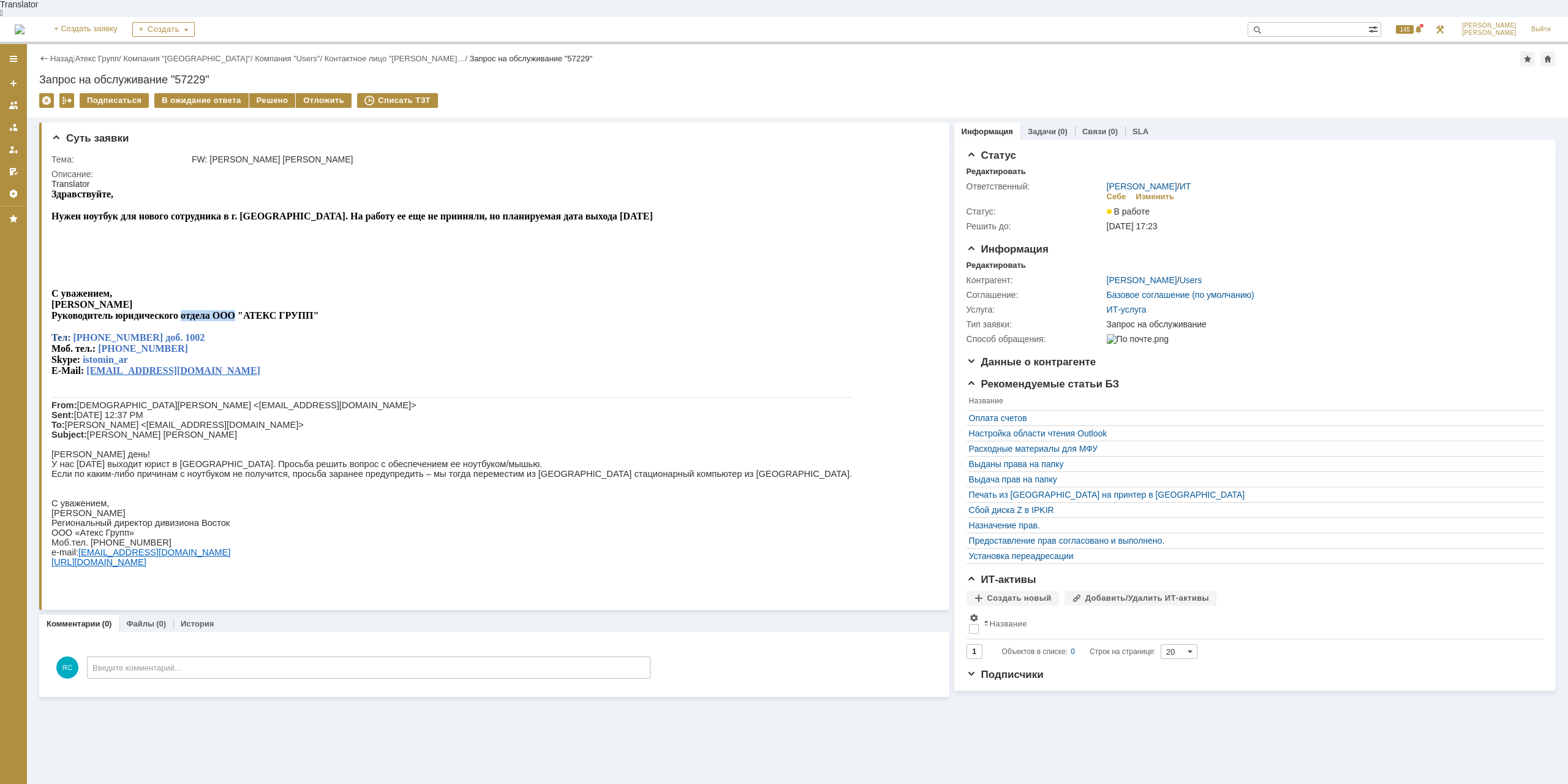
click at [234, 311] on span "Руководитель юридического отдела ООО "АТЕКС ГРУПП"" at bounding box center [185, 315] width 267 height 10
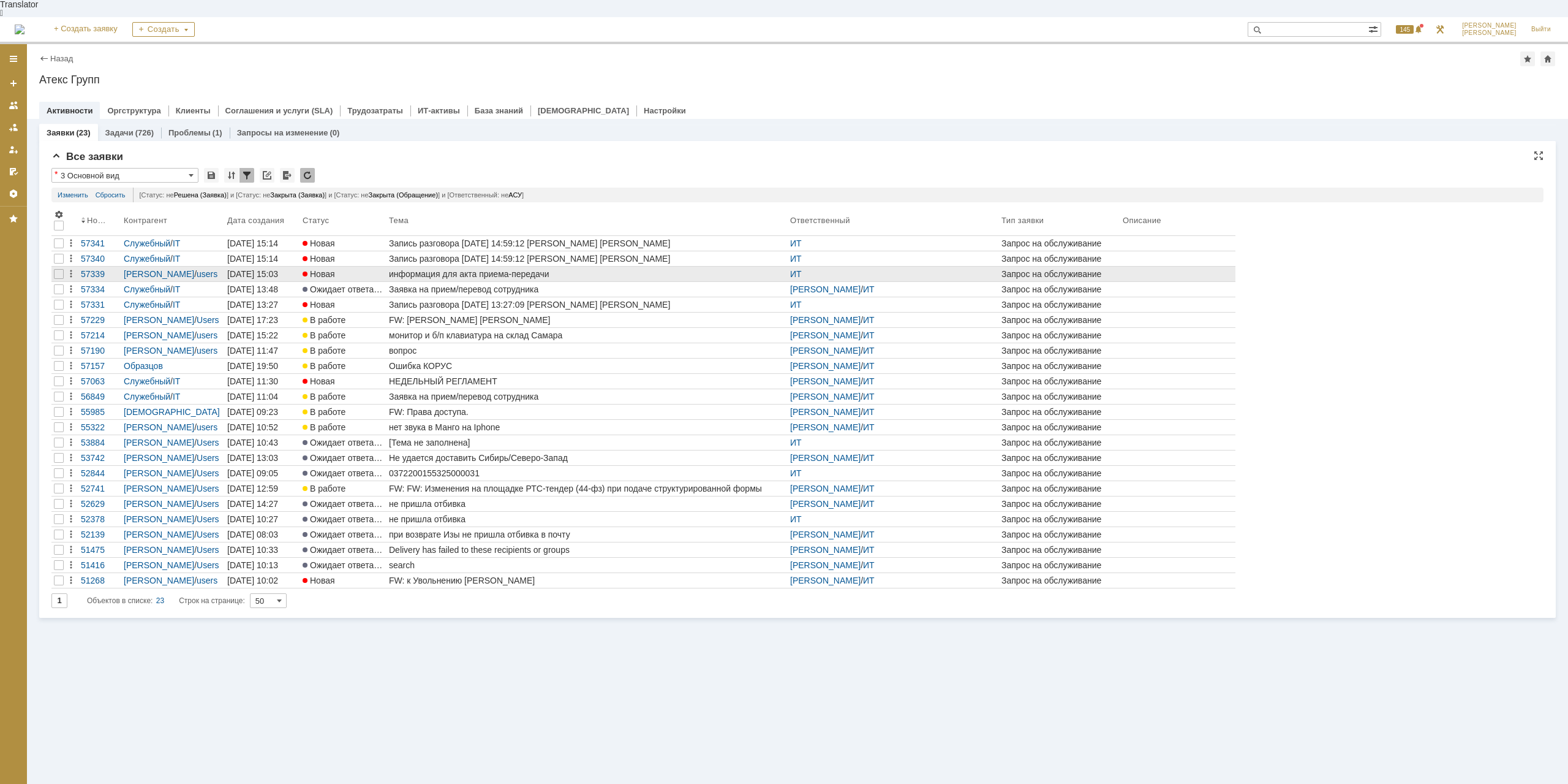
click at [455, 269] on div "информация для акта приема-передачи" at bounding box center [587, 274] width 396 height 10
click at [60, 254] on div at bounding box center [59, 259] width 10 height 10
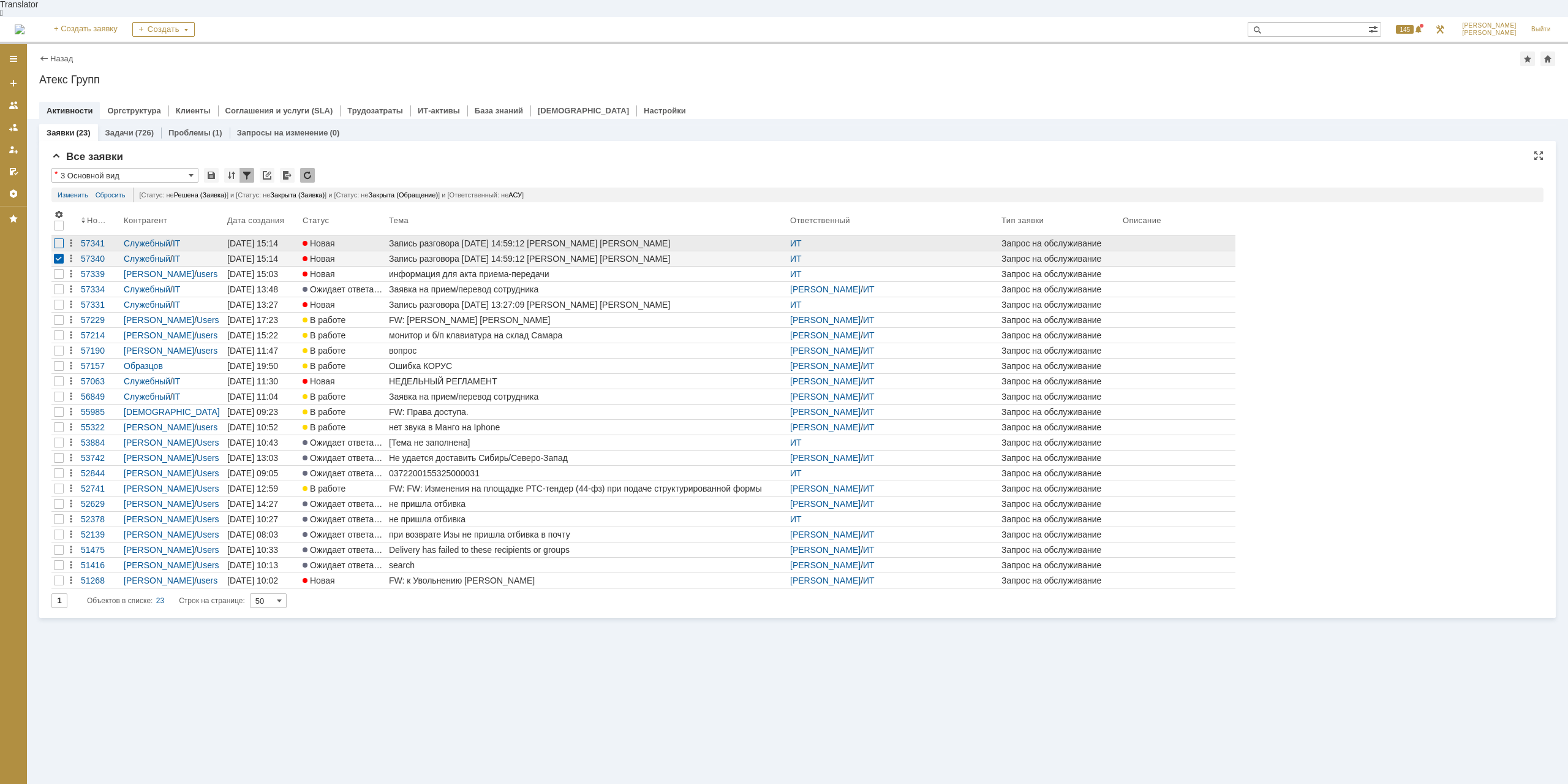
click at [60, 239] on div at bounding box center [59, 243] width 10 height 10
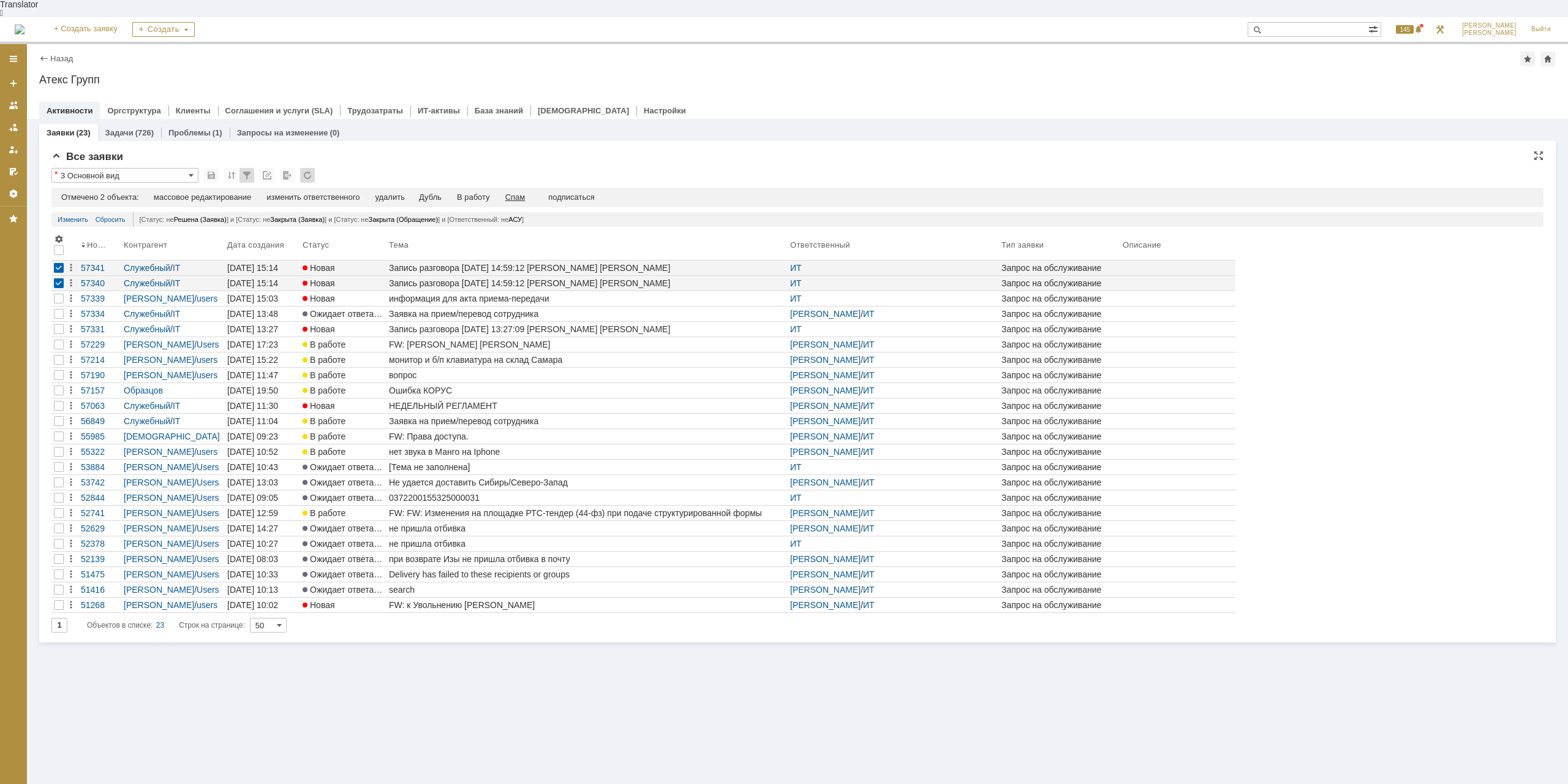
click at [526, 193] on div "Спам" at bounding box center [515, 198] width 20 height 10
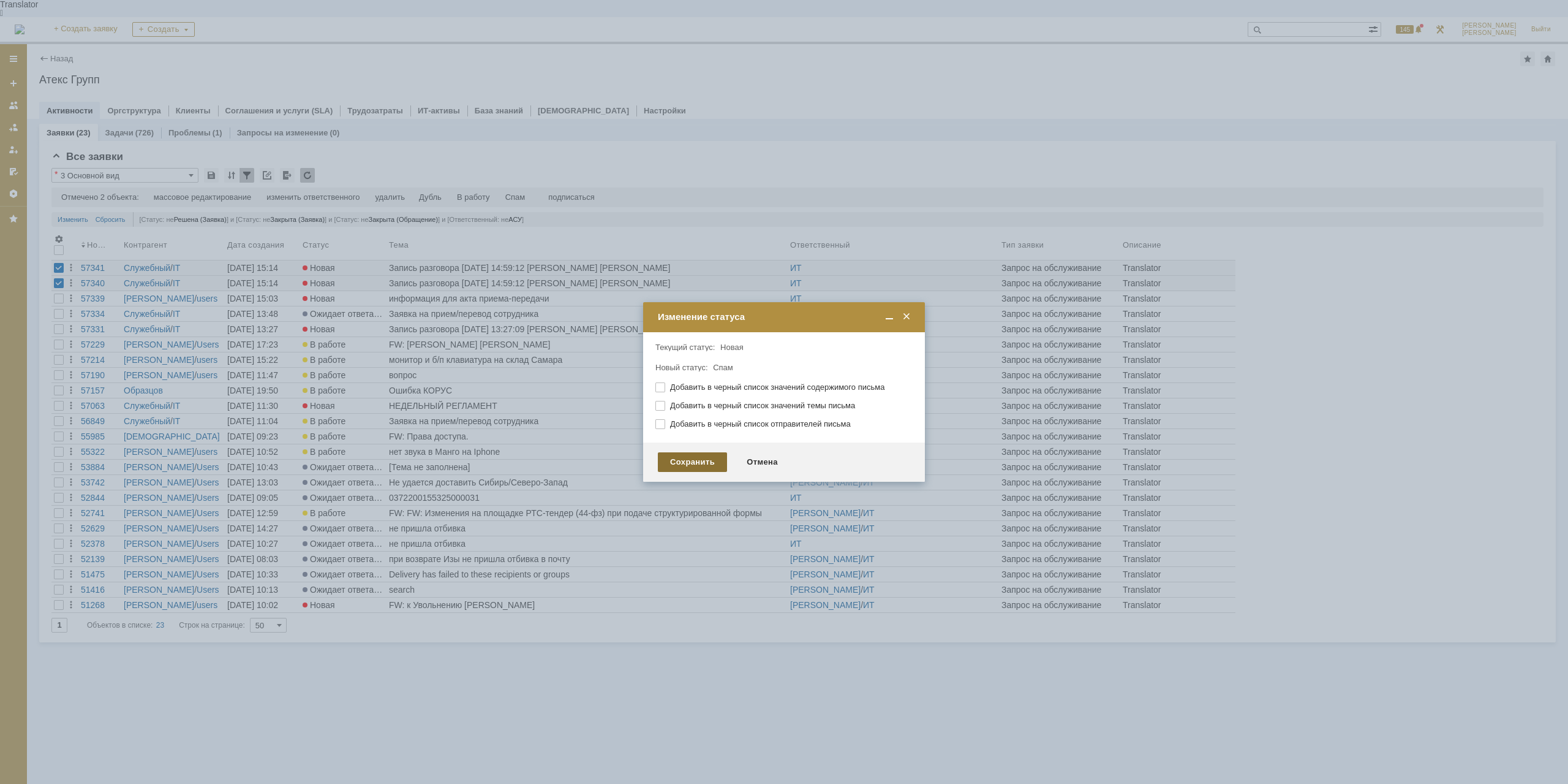
click at [692, 460] on div "Сохранить" at bounding box center [693, 462] width 70 height 19
